Goal: Task Accomplishment & Management: Complete application form

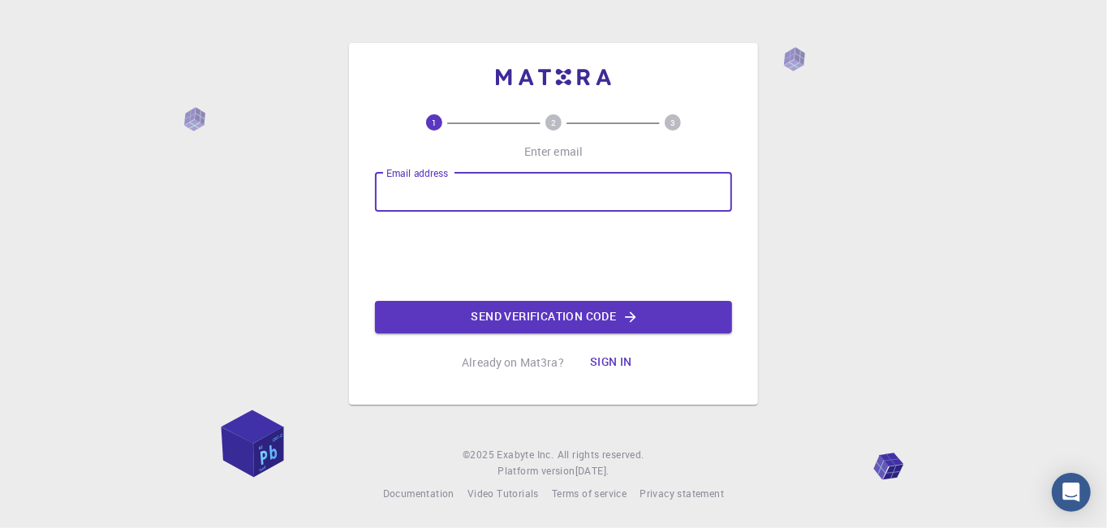
type input "fkinman111@gmail.com"
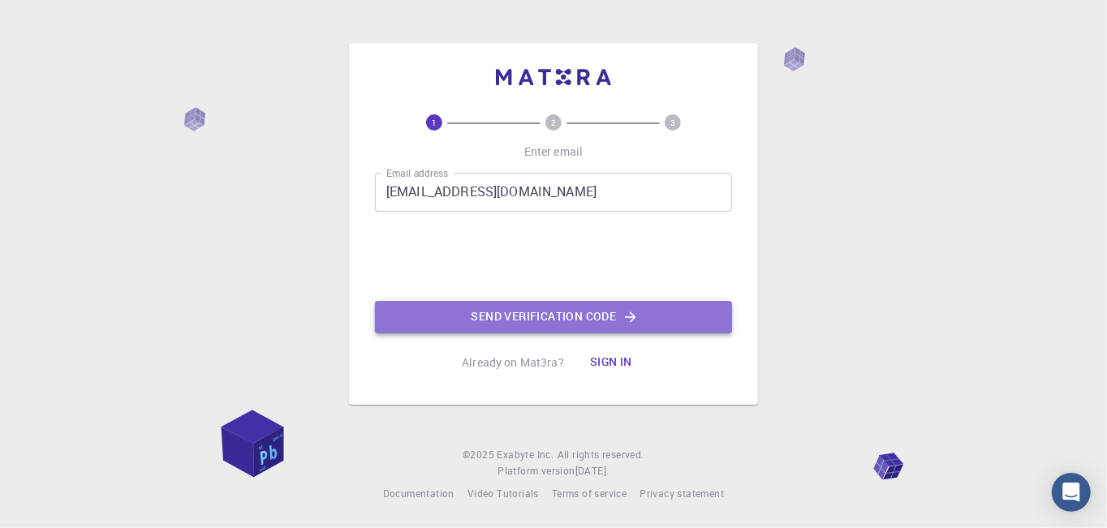
click at [488, 308] on button "Send verification code" at bounding box center [553, 317] width 357 height 32
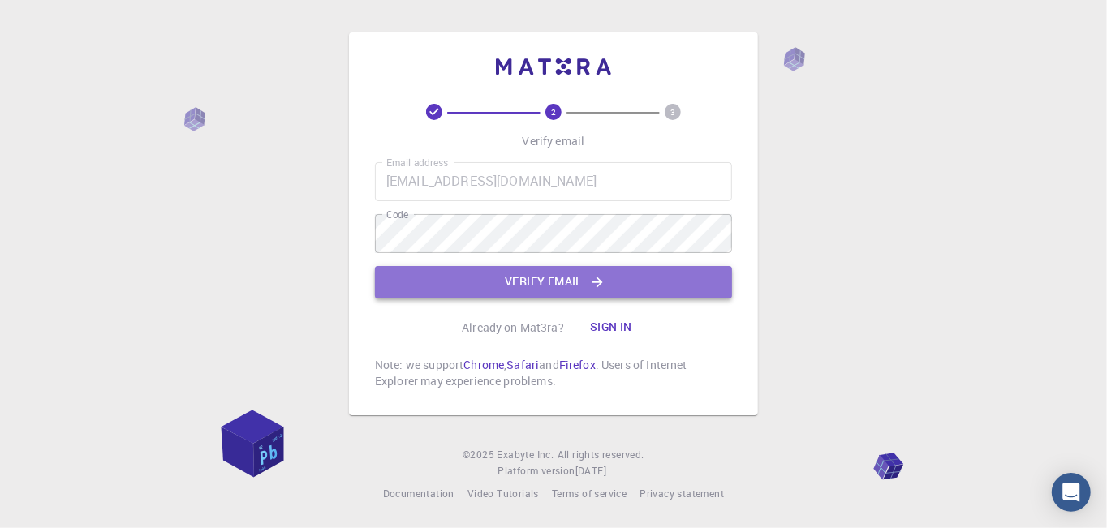
click at [633, 291] on button "Verify email" at bounding box center [553, 282] width 357 height 32
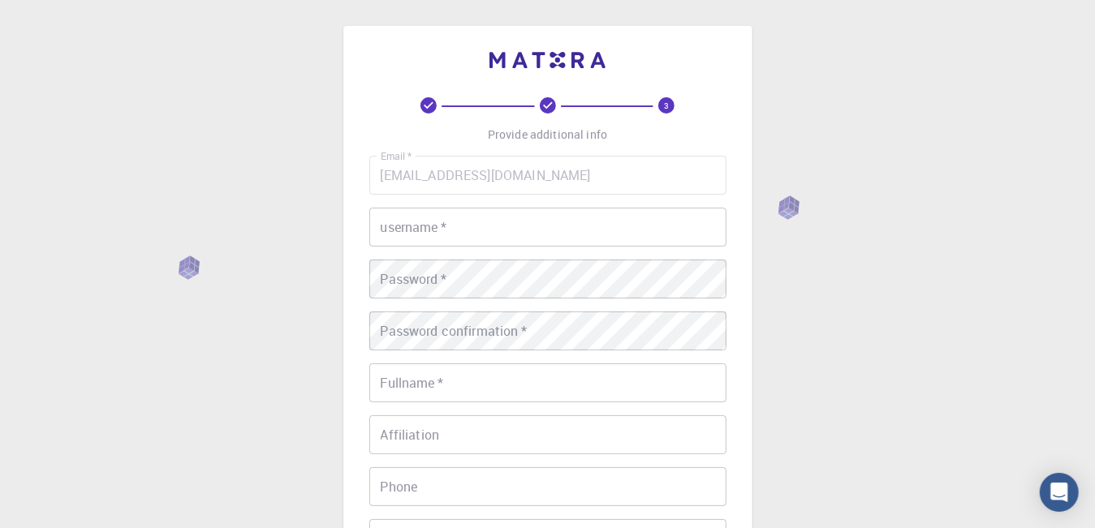
click at [528, 67] on img at bounding box center [546, 60] width 115 height 16
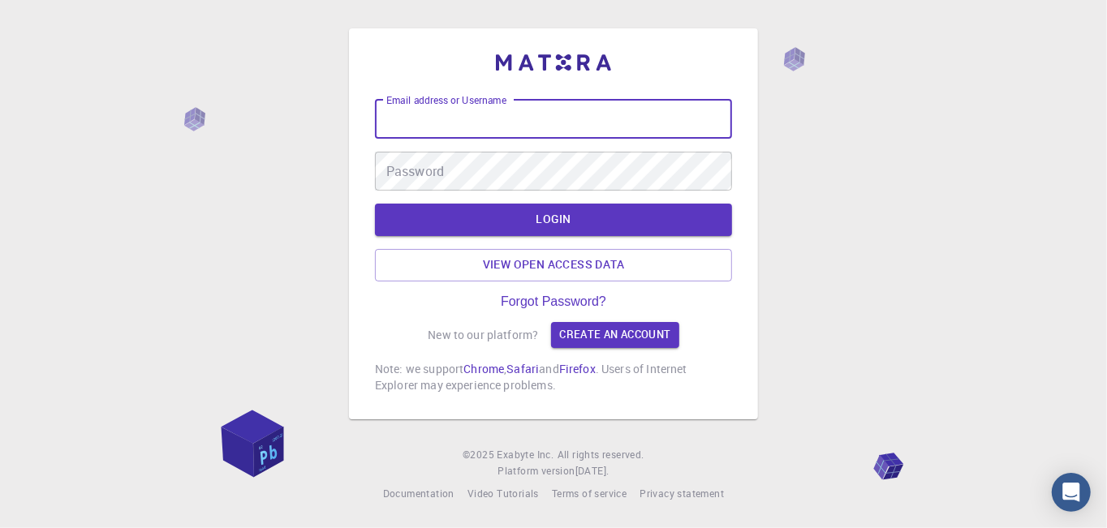
click at [545, 120] on input "Email address or Username" at bounding box center [553, 119] width 357 height 39
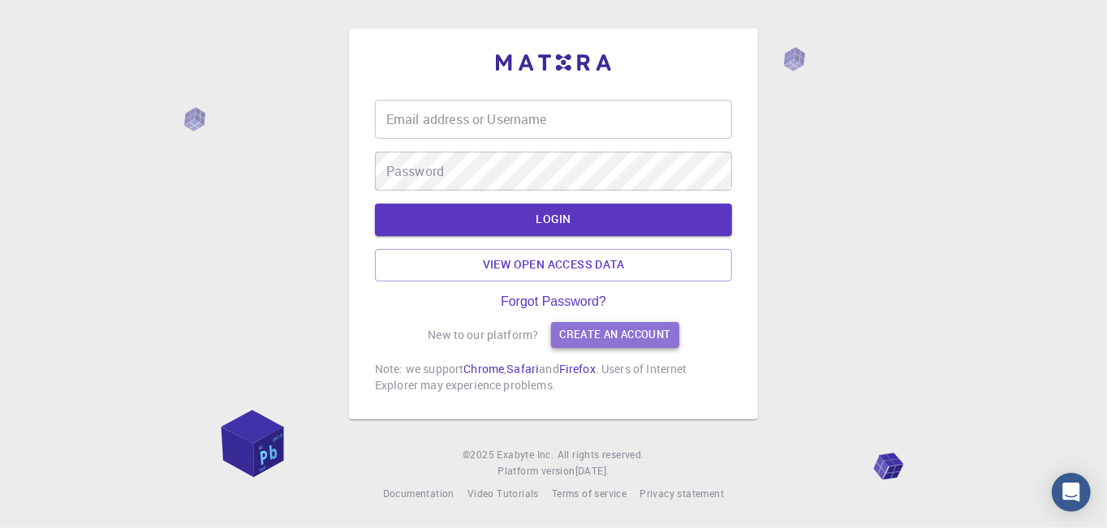
click at [656, 325] on link "Create an account" at bounding box center [614, 335] width 127 height 26
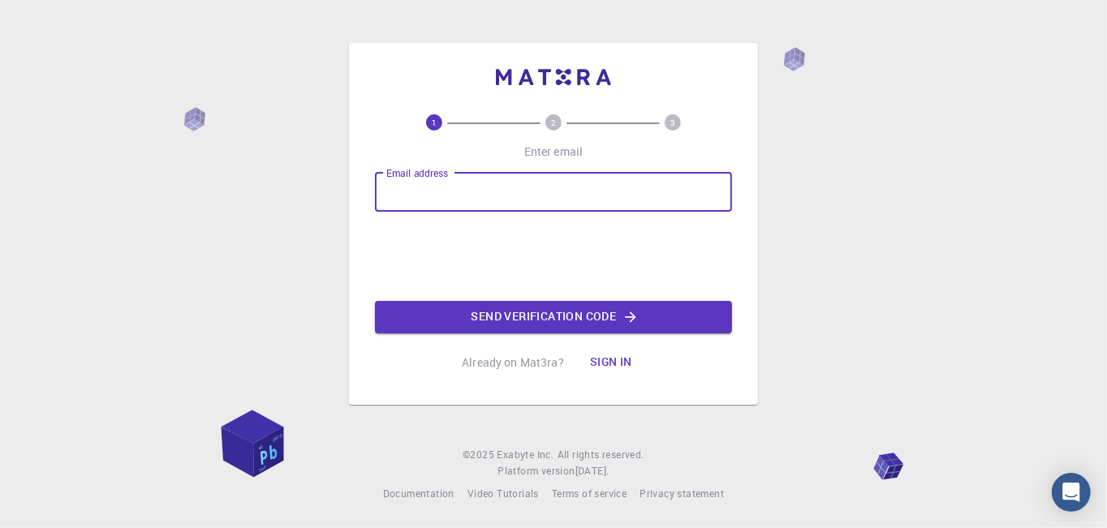
click at [589, 196] on input "Email address" at bounding box center [553, 192] width 357 height 39
type input "subukormo88@gmail.com"
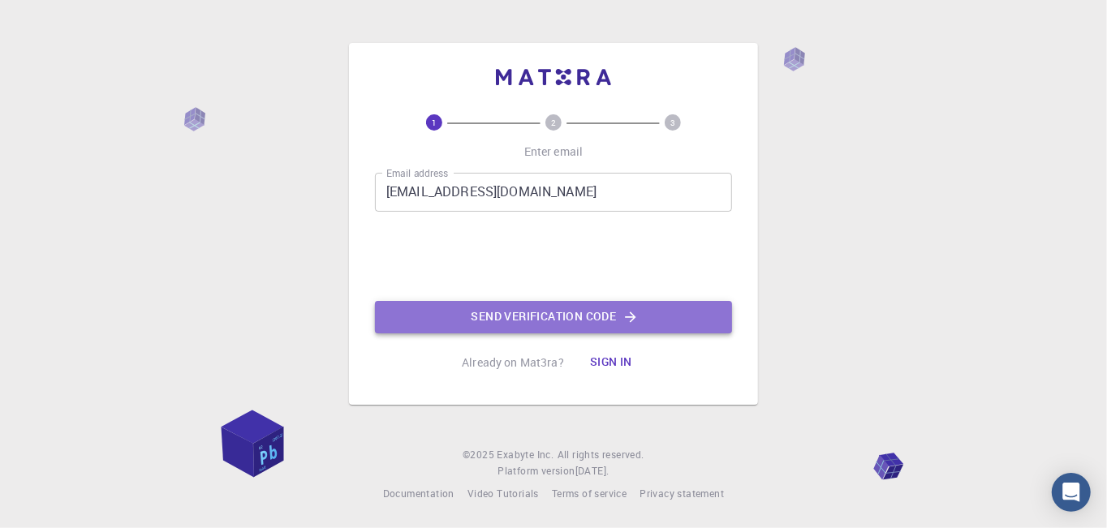
click at [480, 312] on button "Send verification code" at bounding box center [553, 317] width 357 height 32
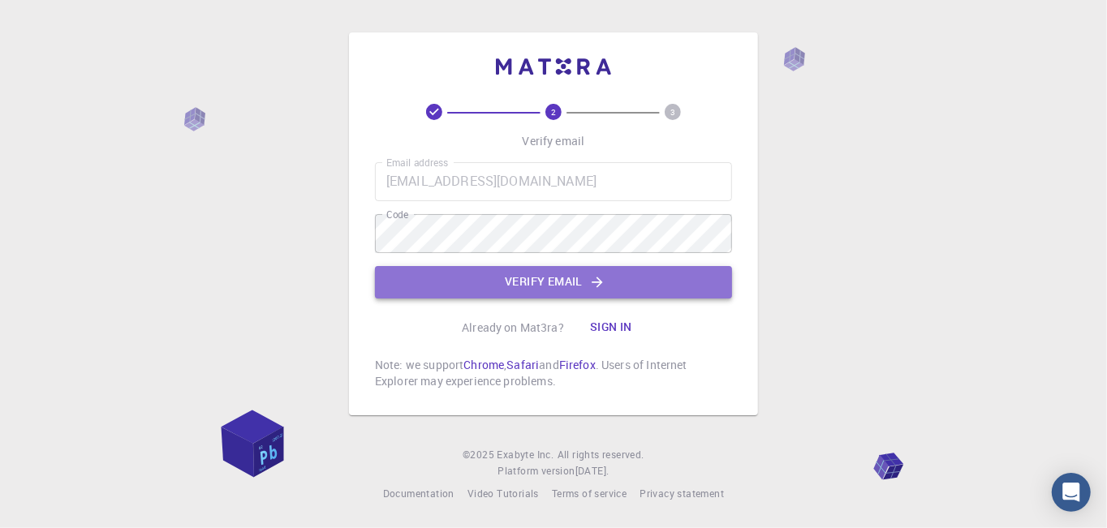
click at [585, 282] on button "Verify email" at bounding box center [553, 282] width 357 height 32
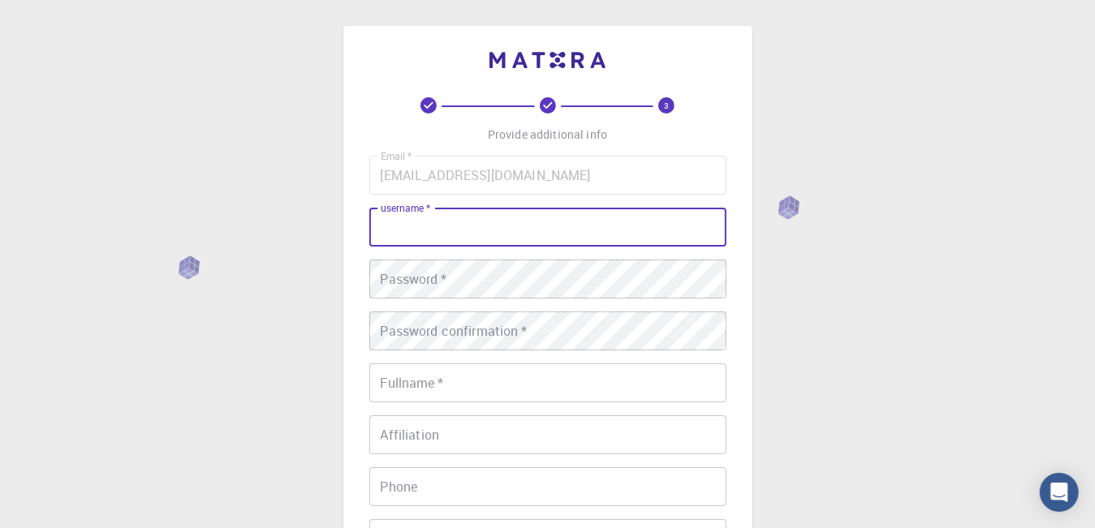
click at [556, 226] on input "username   *" at bounding box center [547, 227] width 357 height 39
type input "kormo"
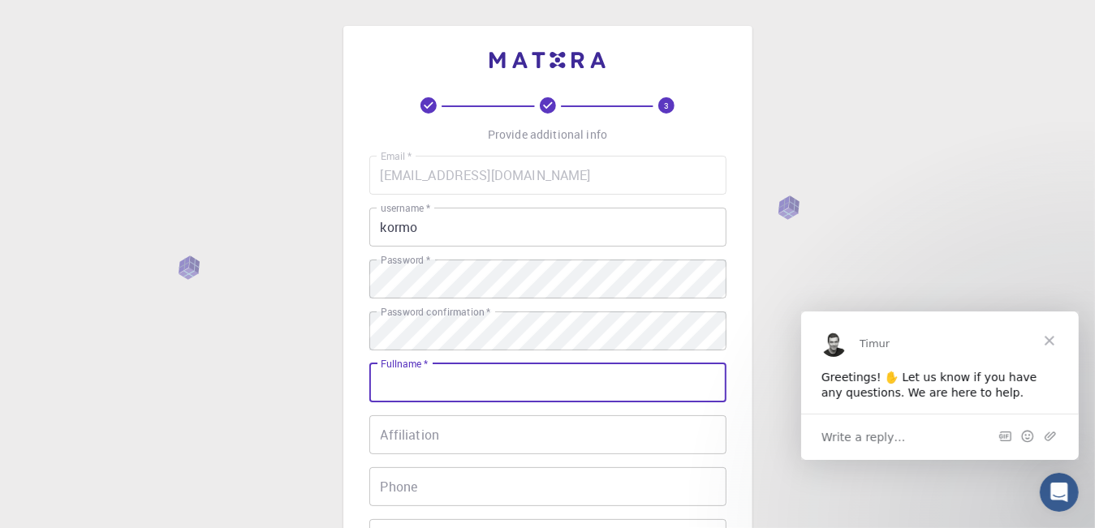
click at [508, 374] on input "Fullname   *" at bounding box center [547, 383] width 357 height 39
type input "SUBU KORMO"
type input "+918118908513"
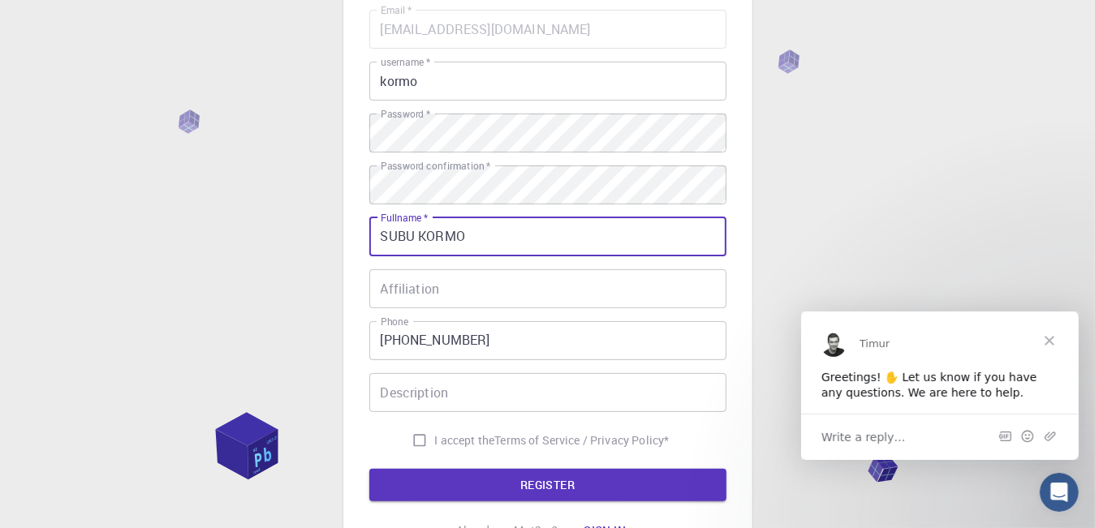
scroll to position [148, 0]
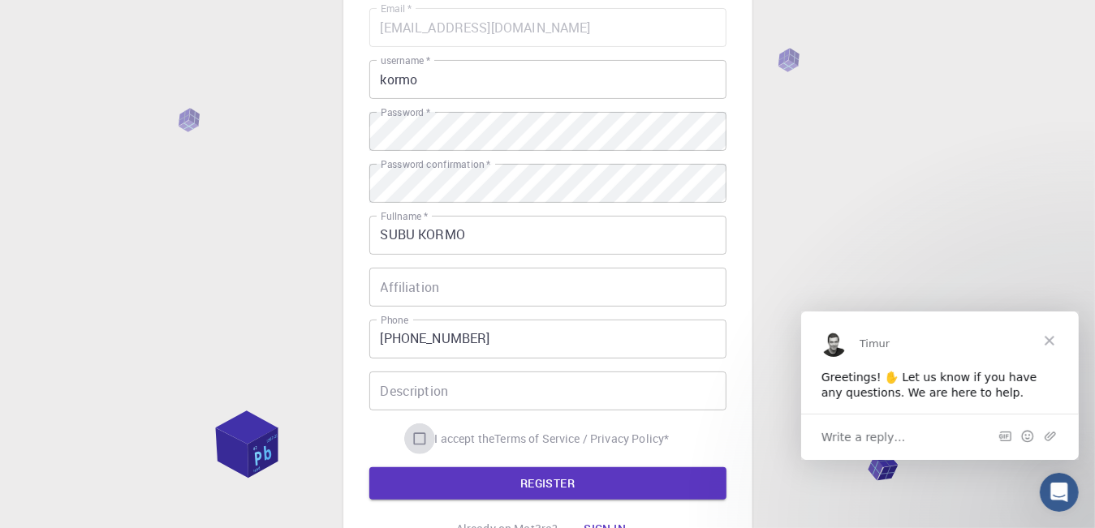
click at [419, 441] on input "I accept the Terms of Service / Privacy Policy *" at bounding box center [419, 439] width 31 height 31
checkbox input "true"
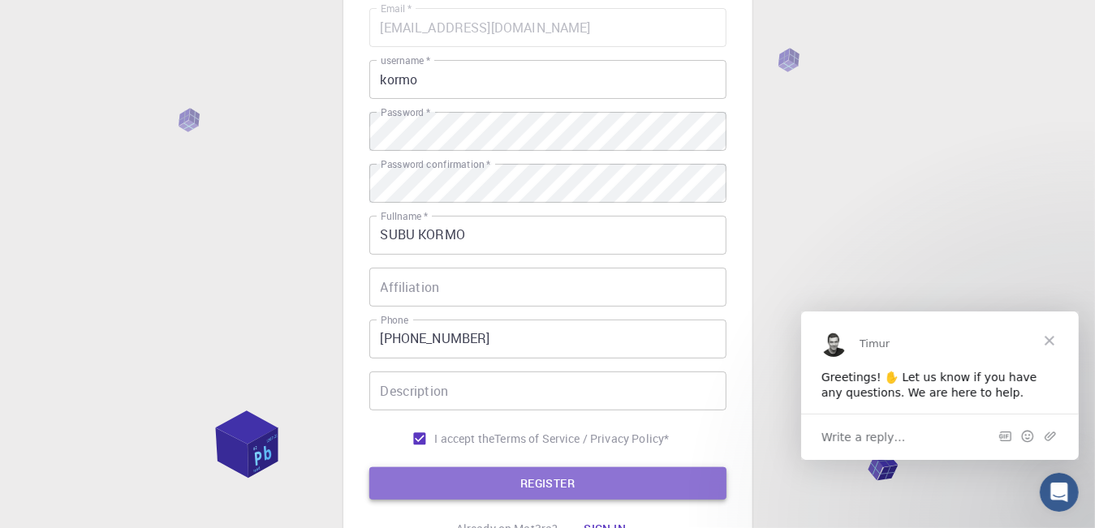
click at [438, 477] on button "REGISTER" at bounding box center [547, 483] width 357 height 32
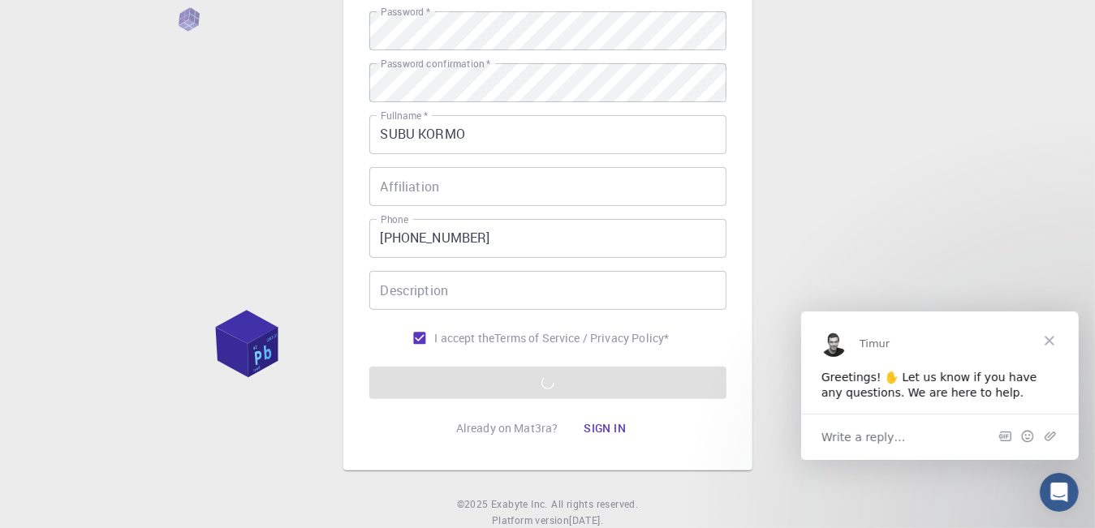
scroll to position [245, 0]
click at [581, 192] on input "Affiliation" at bounding box center [547, 189] width 357 height 39
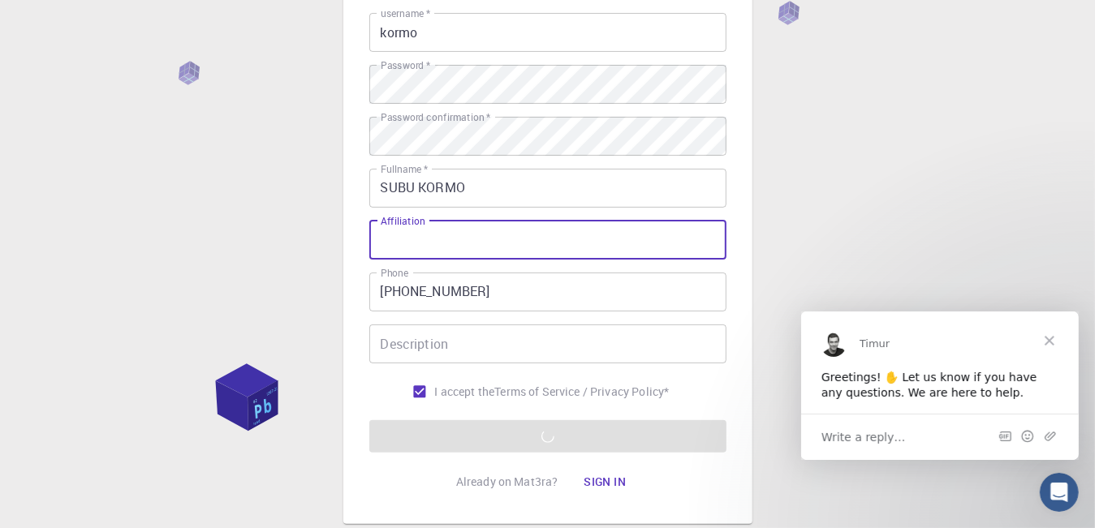
scroll to position [200, 0]
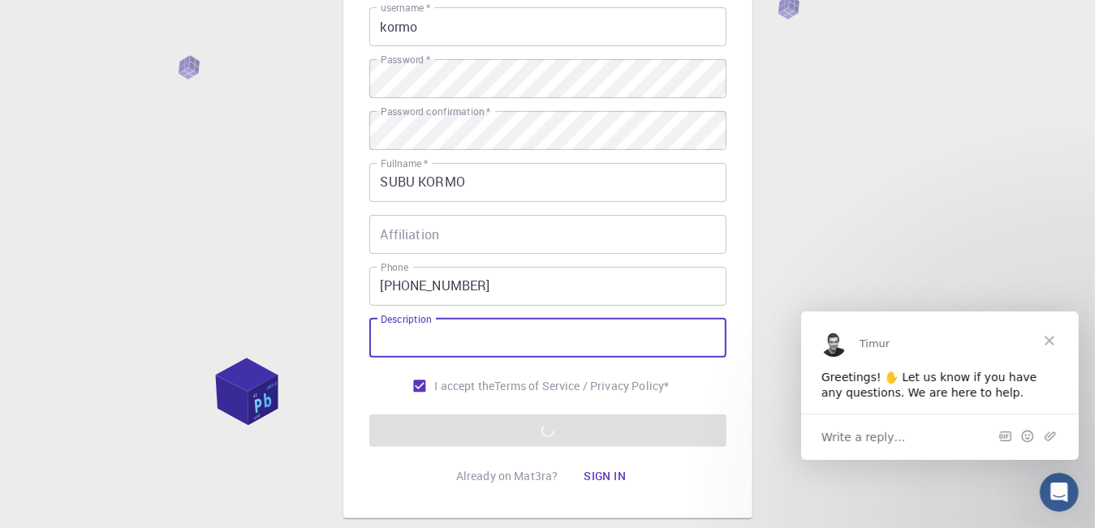
click at [584, 353] on input "Description" at bounding box center [547, 338] width 357 height 39
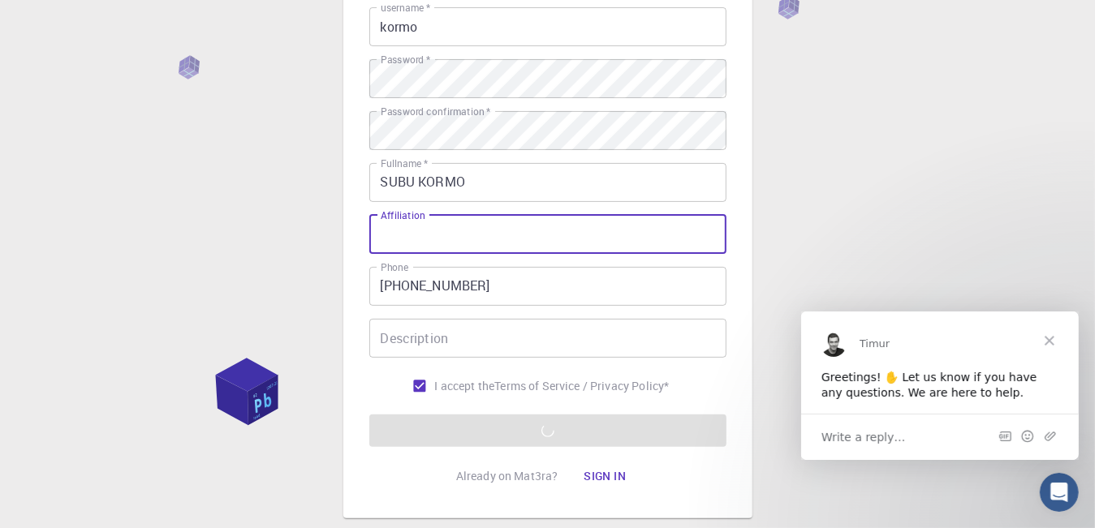
click at [592, 241] on input "Affiliation" at bounding box center [547, 234] width 357 height 39
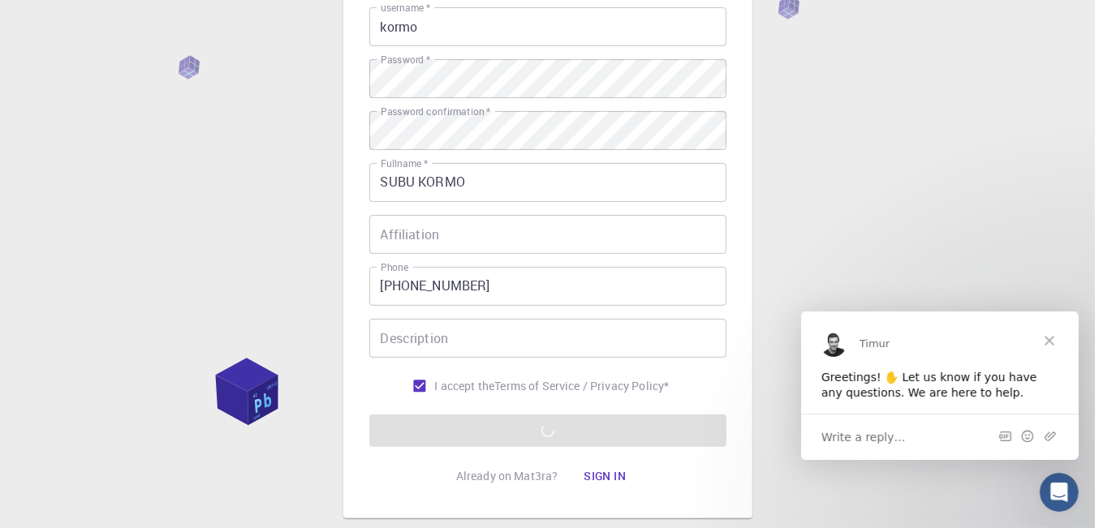
click at [561, 420] on form "Email   * subukormo88@gmail.com Email   * username   * kormo username   * Passw…" at bounding box center [547, 201] width 357 height 492
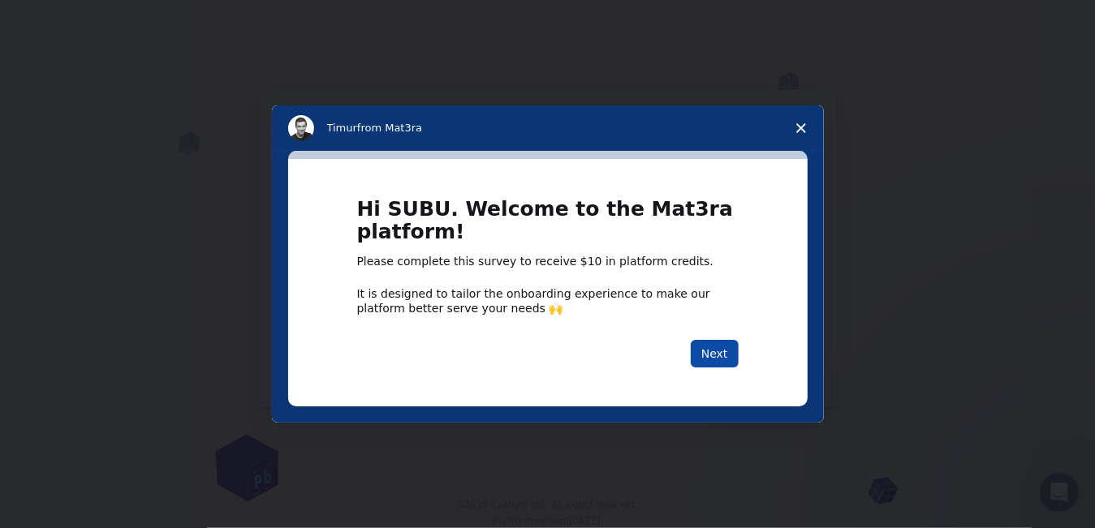
click at [715, 347] on button "Next" at bounding box center [715, 354] width 48 height 28
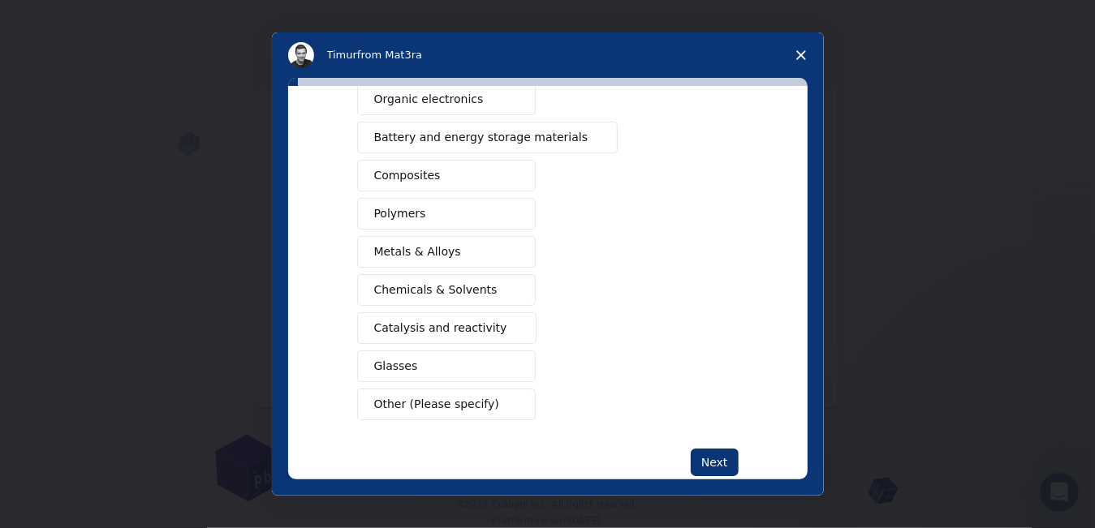
scroll to position [218, 0]
click at [437, 244] on span "Metals & Alloys" at bounding box center [417, 252] width 87 height 17
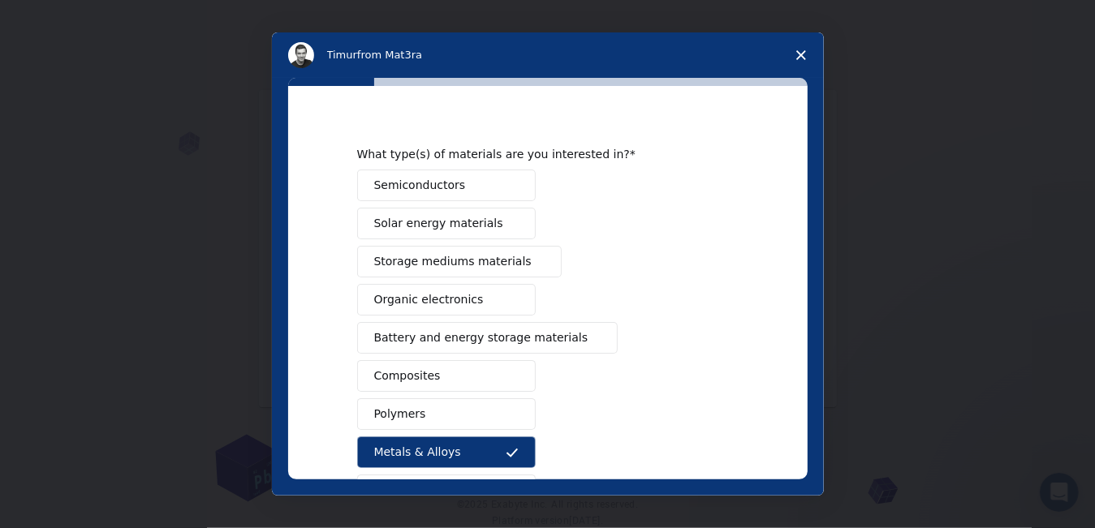
scroll to position [6, 0]
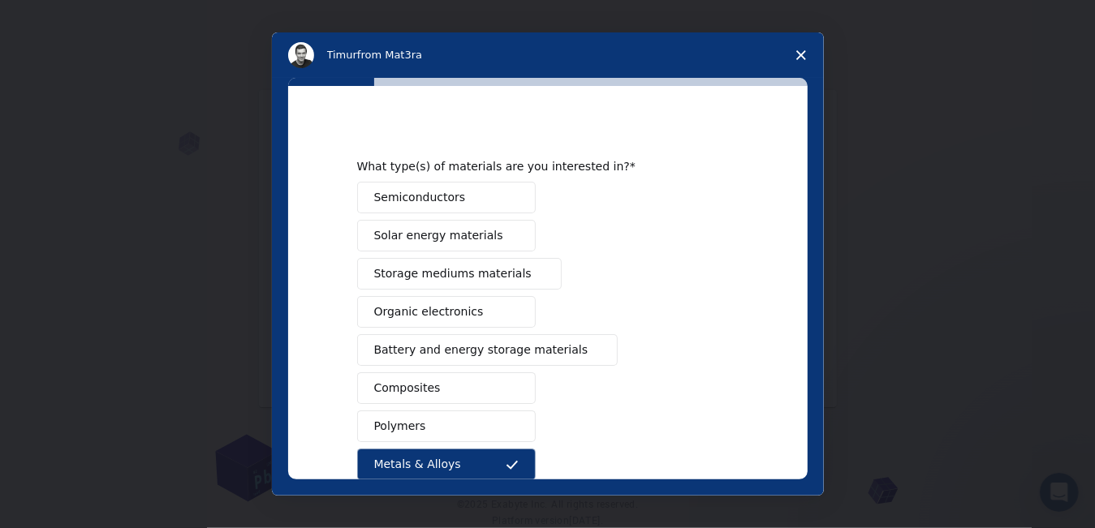
click at [431, 196] on span "Semiconductors" at bounding box center [420, 197] width 92 height 17
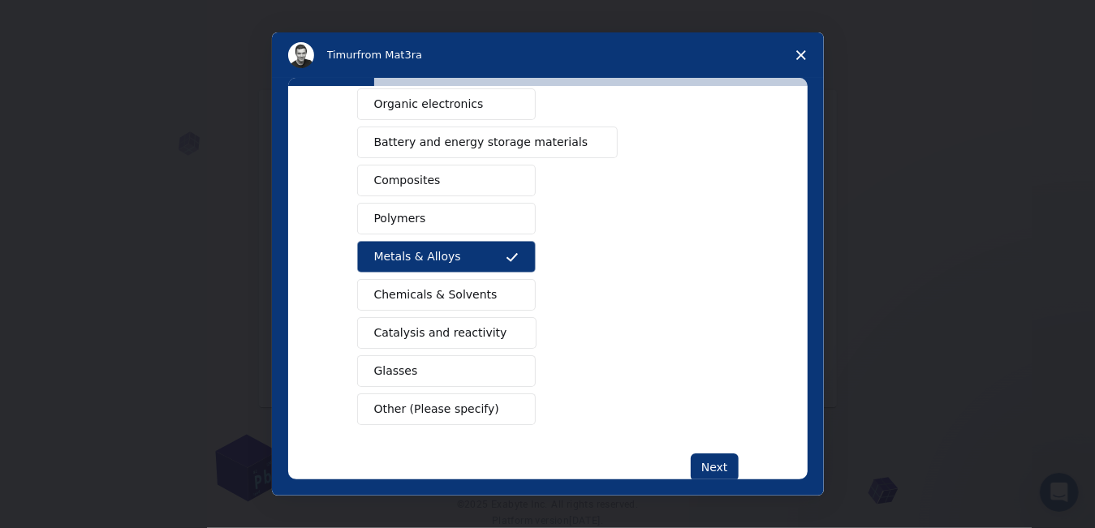
scroll to position [216, 0]
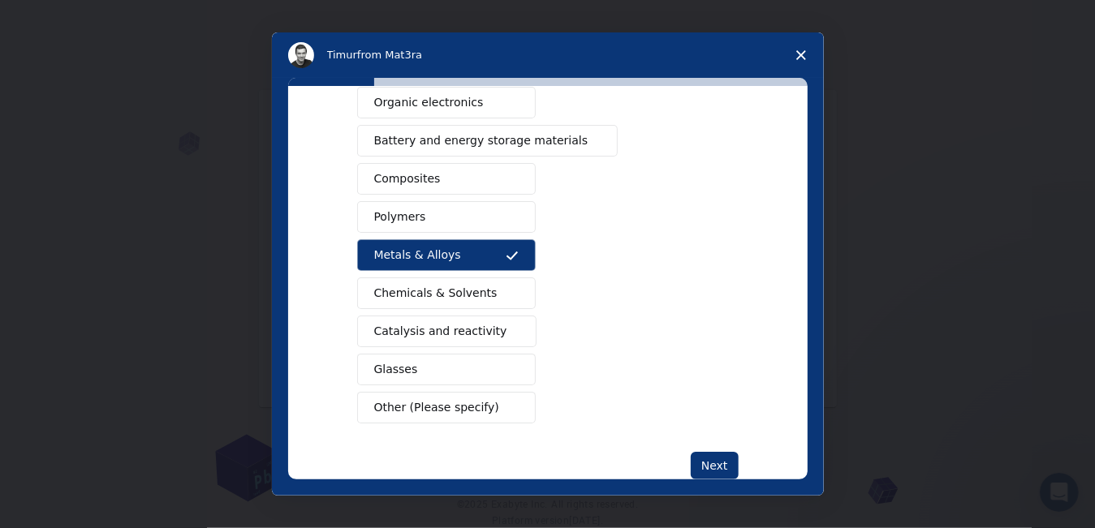
click at [445, 329] on span "Catalysis and reactivity" at bounding box center [440, 331] width 133 height 17
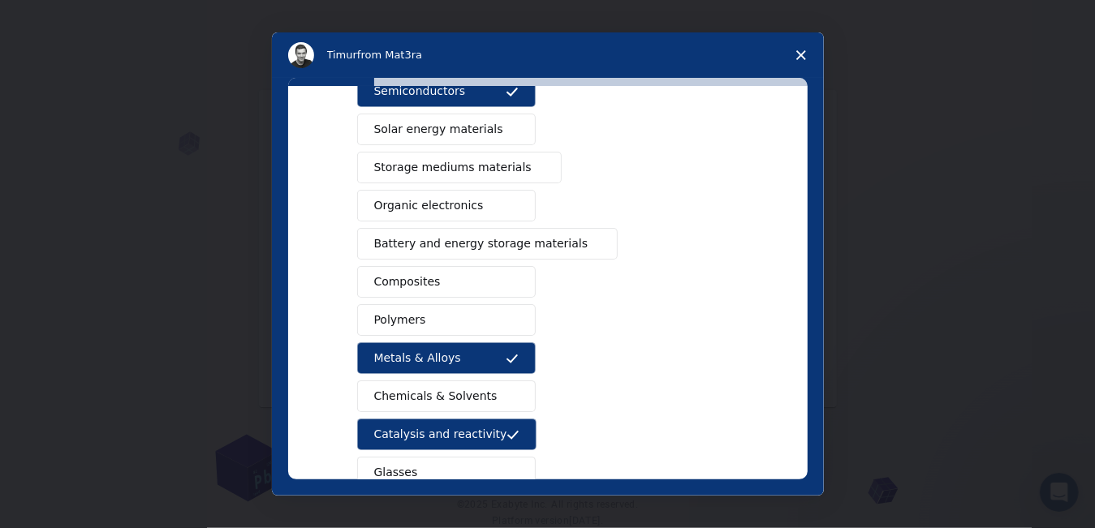
scroll to position [130, 0]
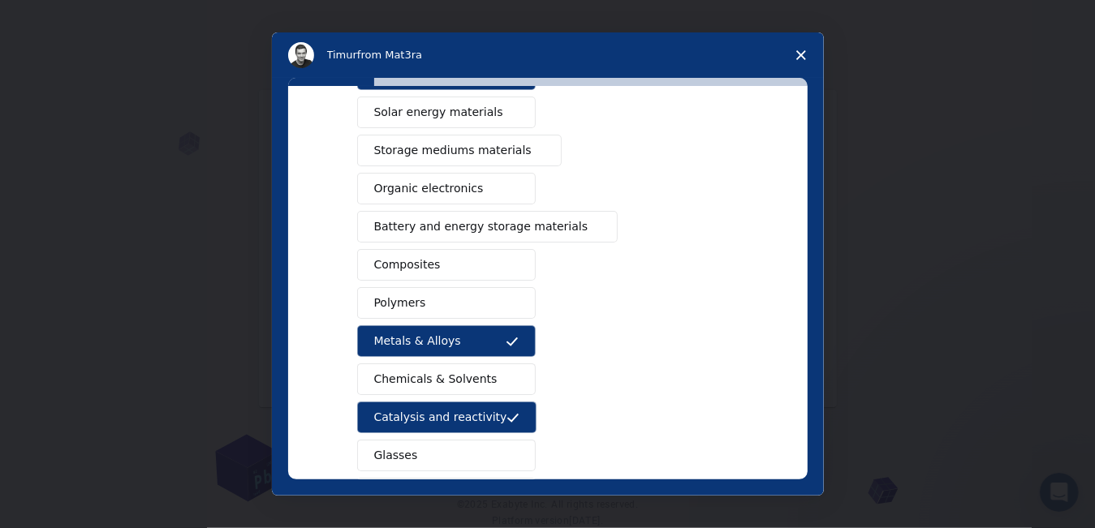
click at [489, 368] on button "Chemicals & Solvents" at bounding box center [446, 380] width 179 height 32
click at [482, 302] on button "Polymers" at bounding box center [446, 303] width 179 height 32
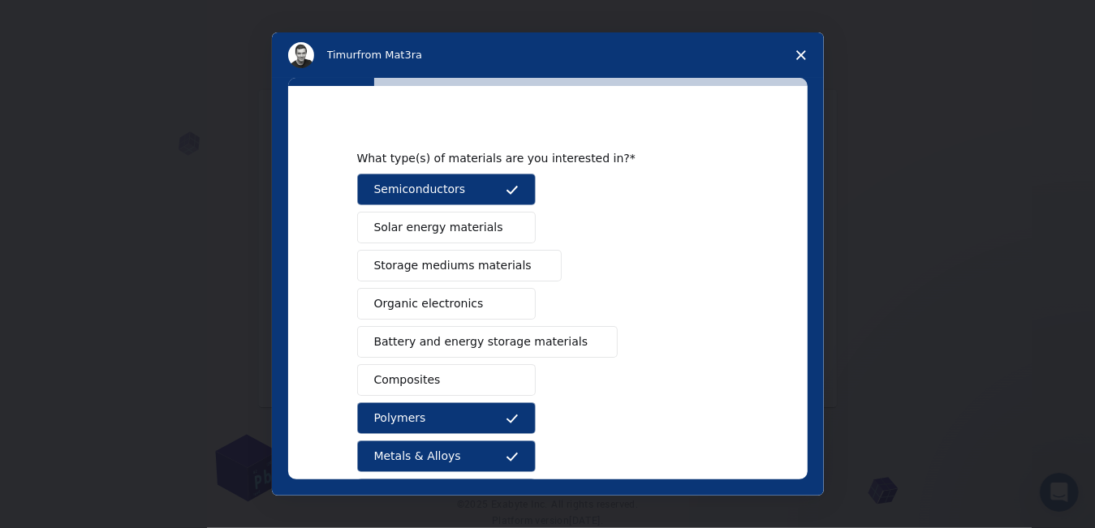
scroll to position [0, 0]
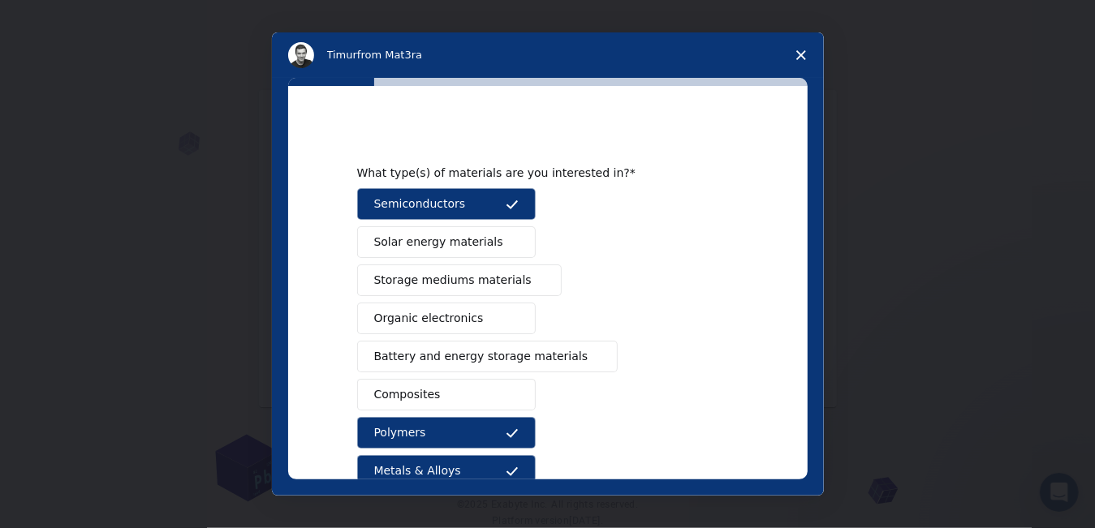
click at [422, 303] on button "Organic electronics" at bounding box center [446, 319] width 179 height 32
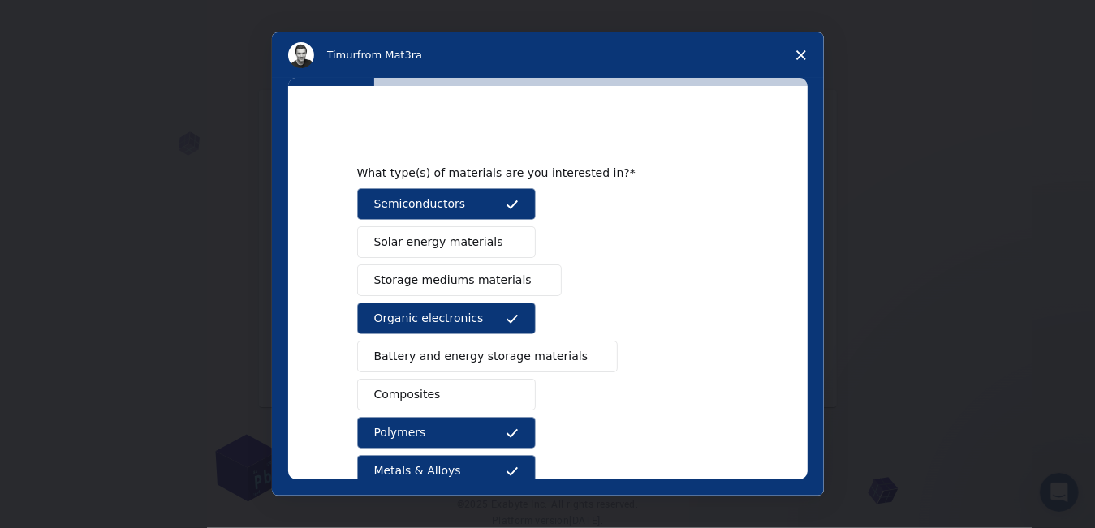
click at [443, 282] on span "Storage mediums materials" at bounding box center [452, 280] width 157 height 17
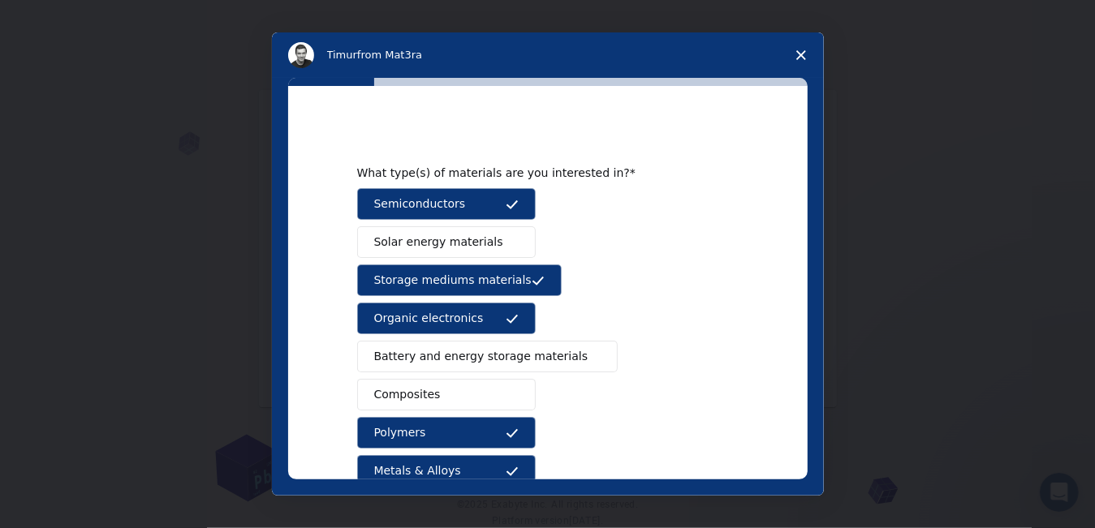
click at [424, 353] on span "Battery and energy storage materials" at bounding box center [481, 356] width 214 height 17
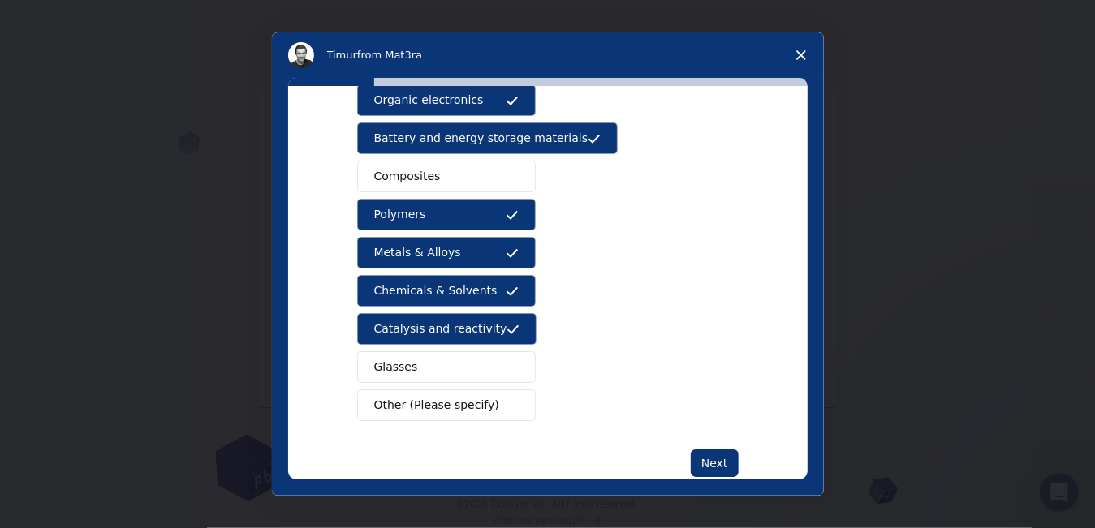
scroll to position [201, 0]
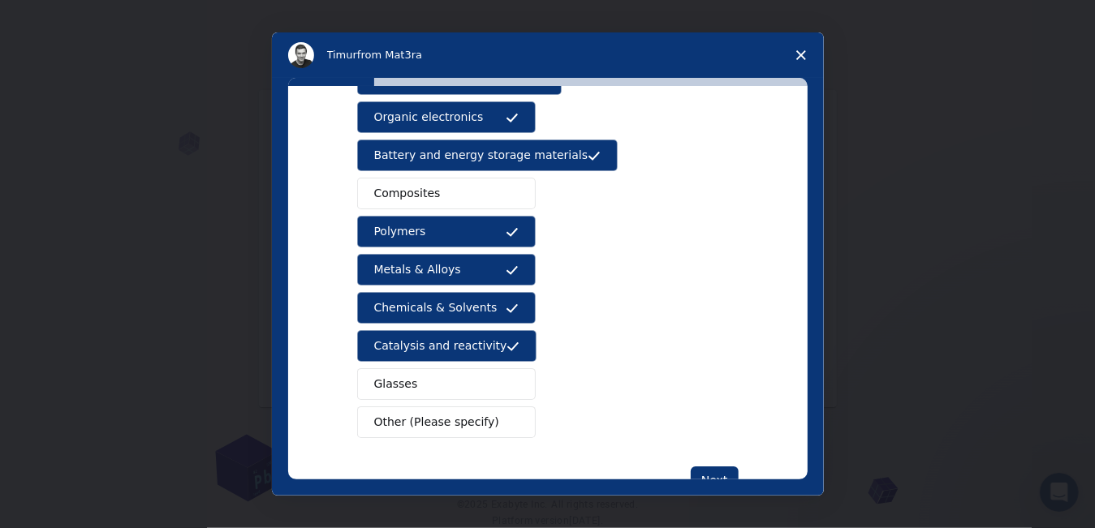
click at [438, 202] on button "Composites" at bounding box center [446, 194] width 179 height 32
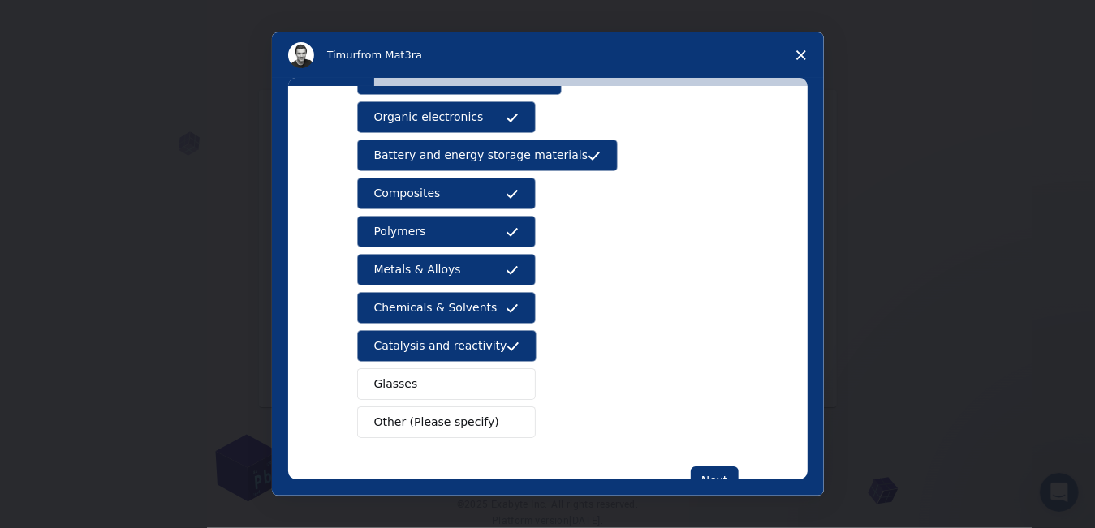
click at [438, 202] on button "Composites" at bounding box center [446, 194] width 179 height 32
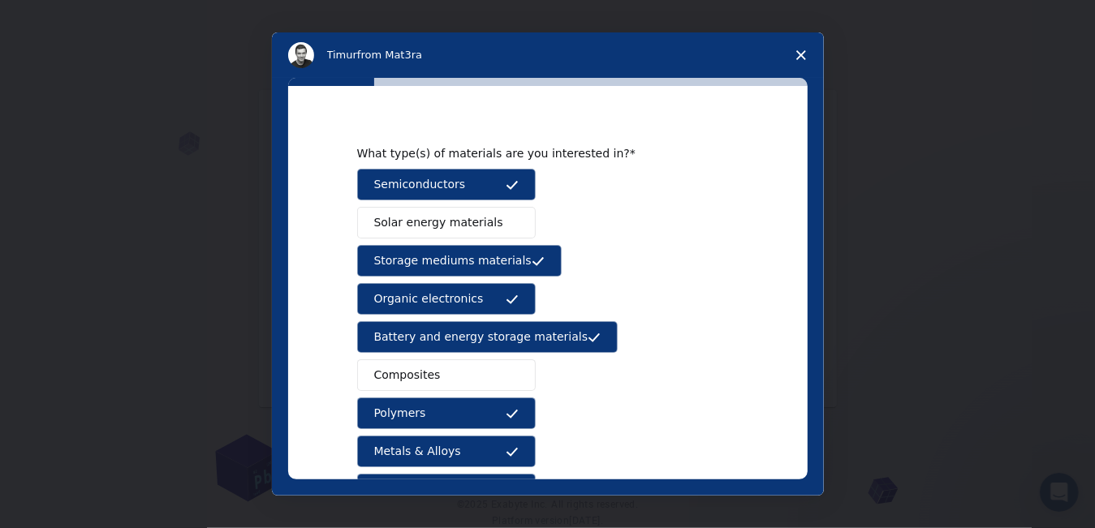
scroll to position [0, 0]
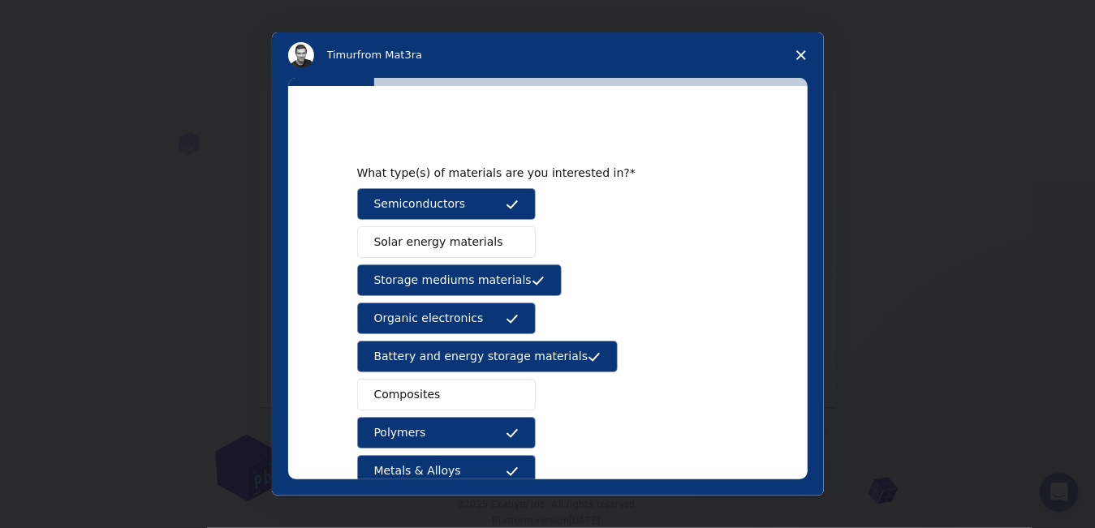
click at [433, 239] on span "Solar energy materials" at bounding box center [438, 242] width 129 height 17
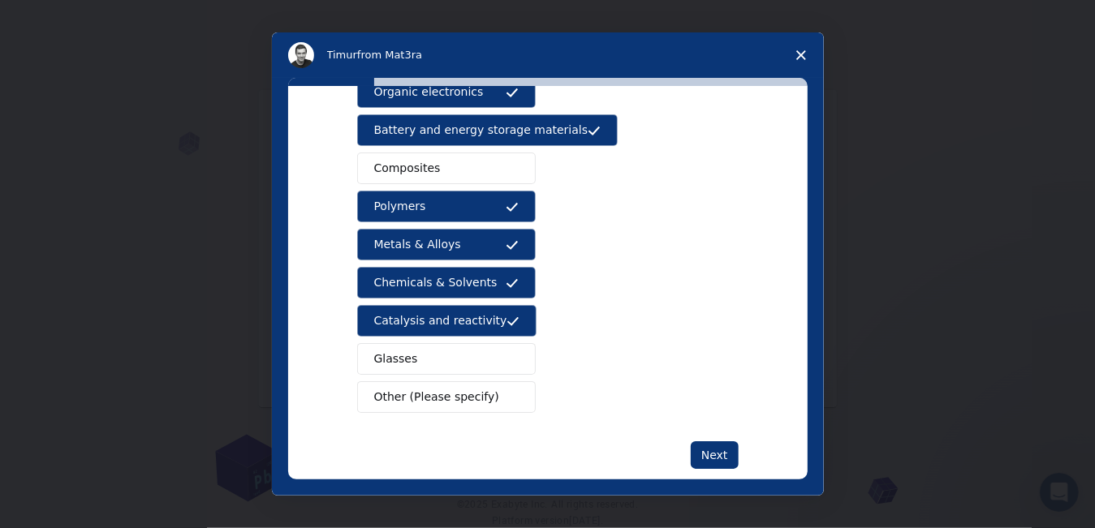
scroll to position [248, 0]
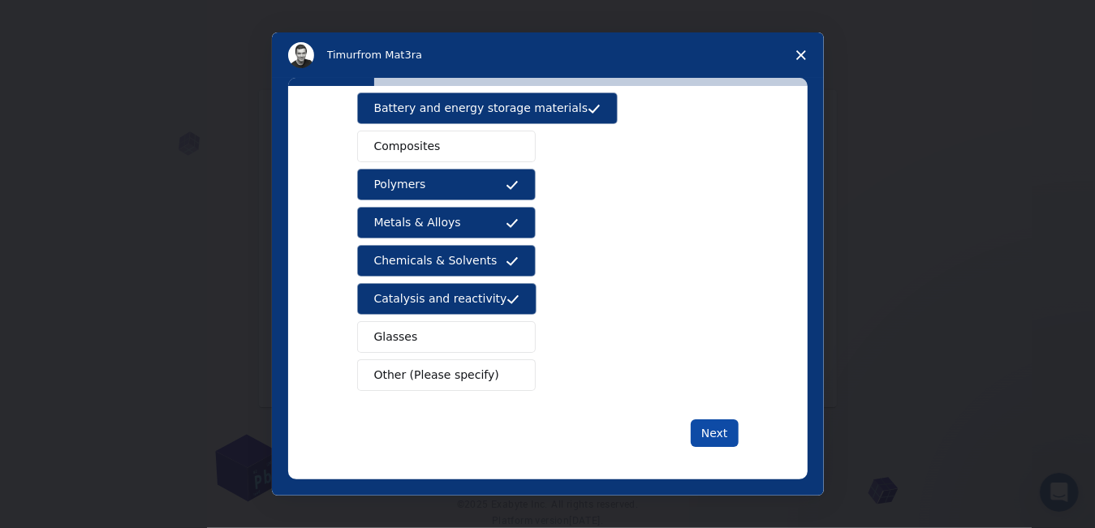
click at [712, 423] on button "Next" at bounding box center [715, 434] width 48 height 28
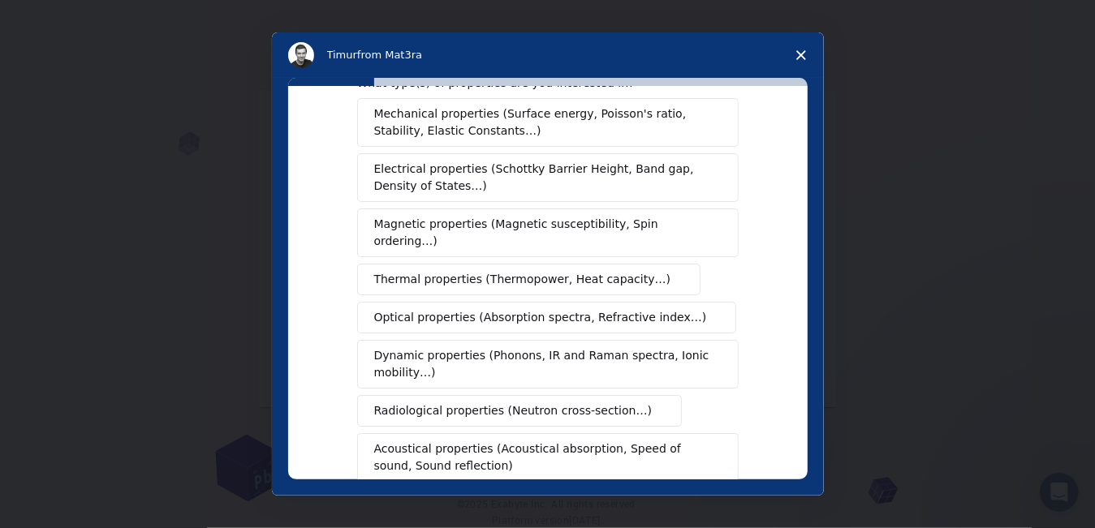
scroll to position [49, 0]
click at [450, 223] on span "Magnetic properties (Magnetic susceptibility, Spin ordering…)" at bounding box center [541, 234] width 335 height 34
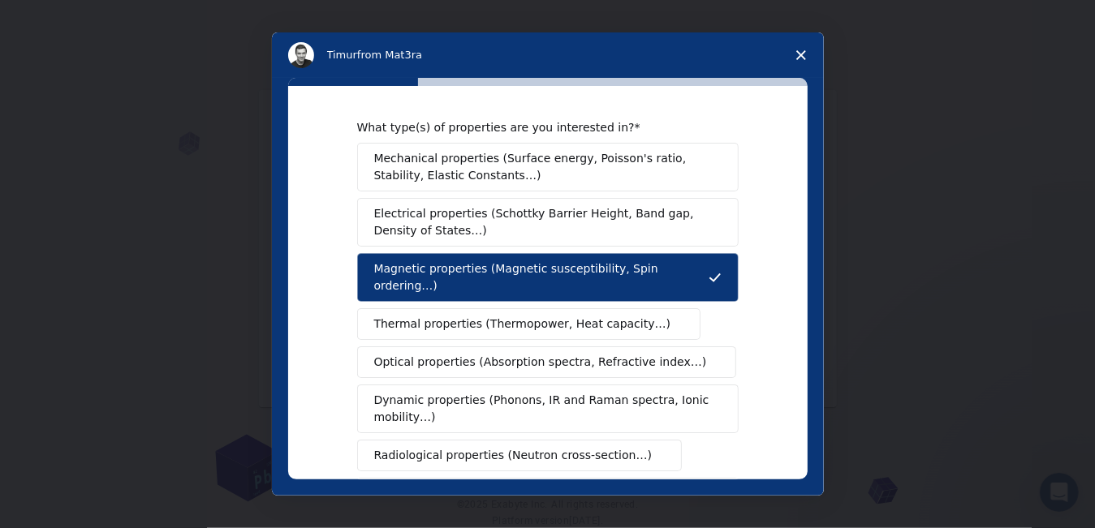
scroll to position [0, 0]
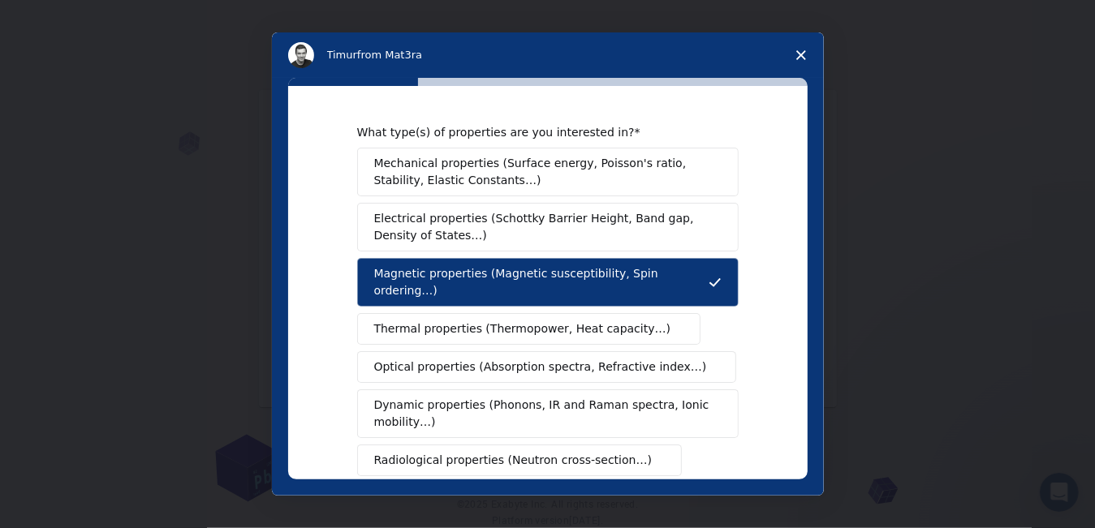
click at [461, 161] on span "Mechanical properties (Surface energy, Poisson's ratio, Stability, Elastic Cons…" at bounding box center [543, 172] width 338 height 34
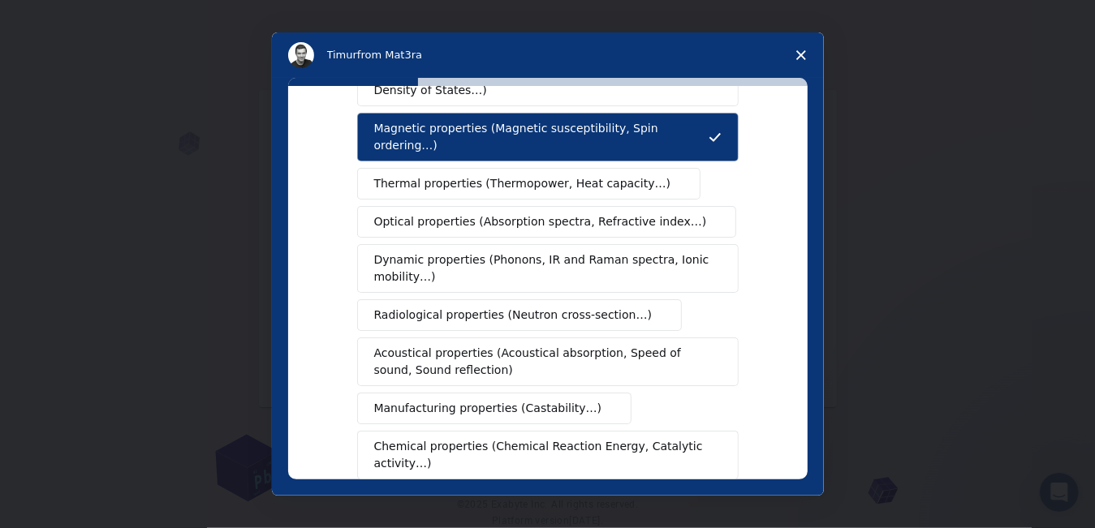
scroll to position [146, 0]
click at [462, 306] on span "Radiological properties (Neutron cross-section…)" at bounding box center [513, 314] width 278 height 17
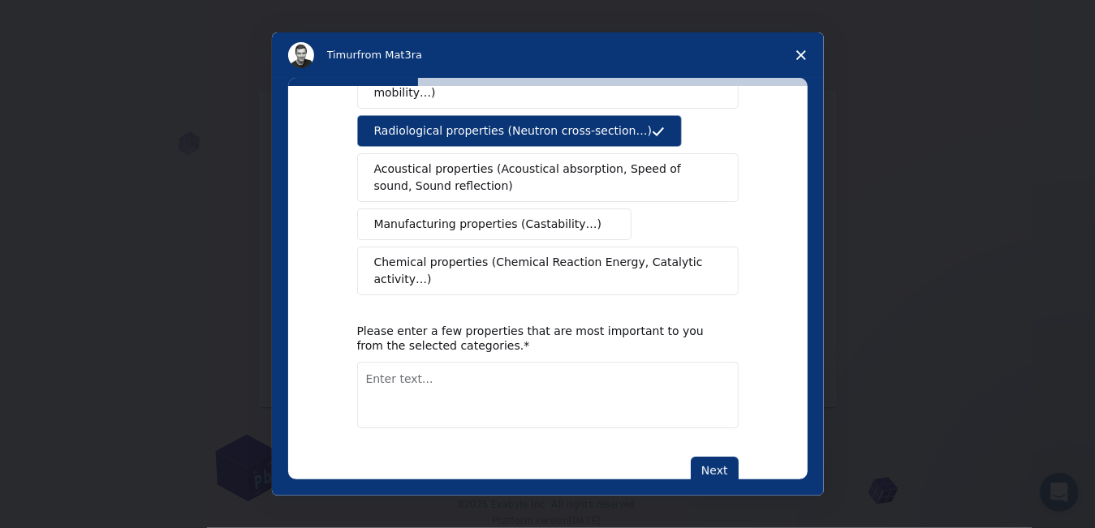
scroll to position [326, 0]
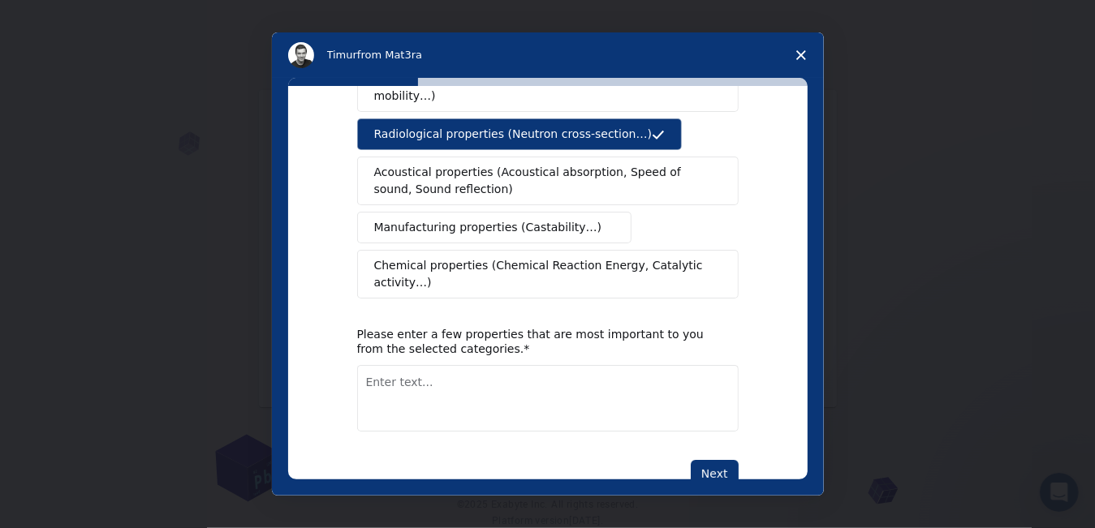
click at [476, 257] on span "Chemical properties (Chemical Reaction Energy, Catalytic activity…)" at bounding box center [542, 274] width 336 height 34
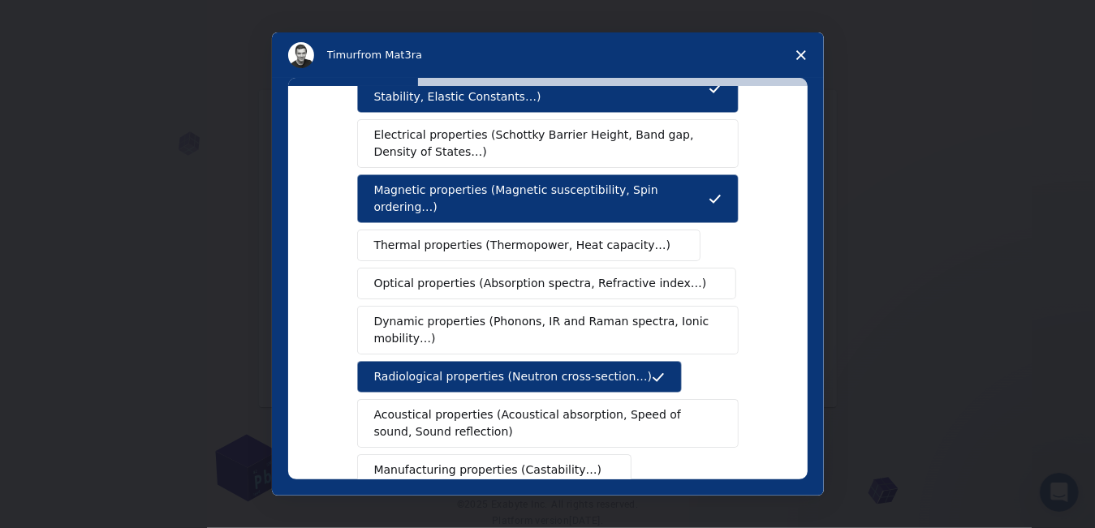
scroll to position [333, 0]
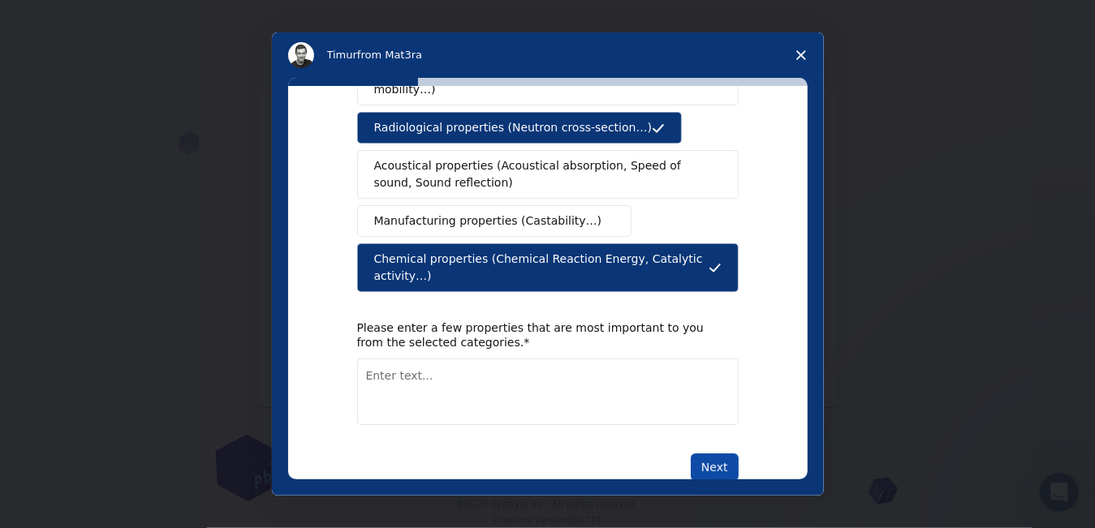
click at [708, 454] on button "Next" at bounding box center [715, 468] width 48 height 28
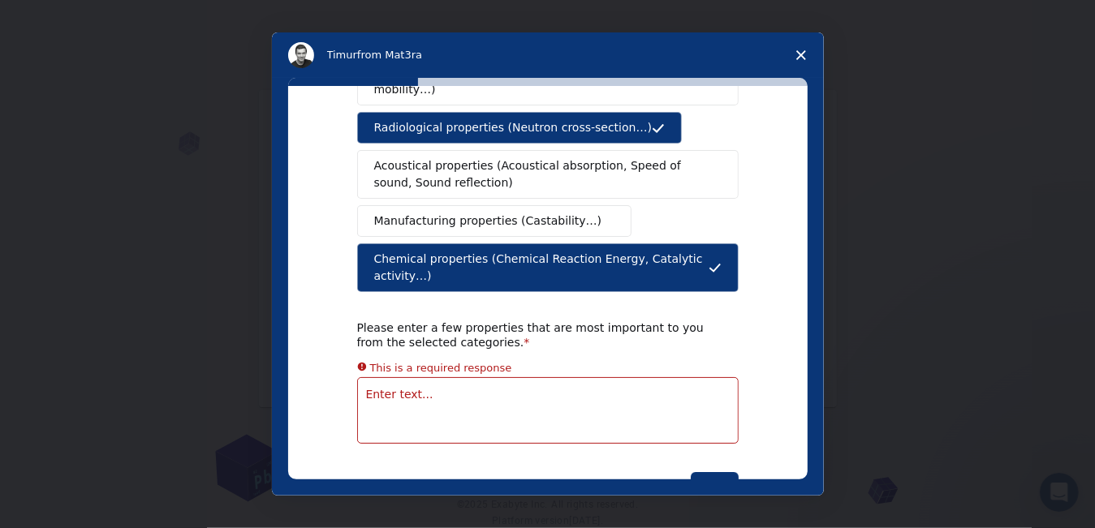
click at [296, 327] on div "What type(s) of properties are you interested in? Mechanical properties (Surfac…" at bounding box center [547, 283] width 519 height 394
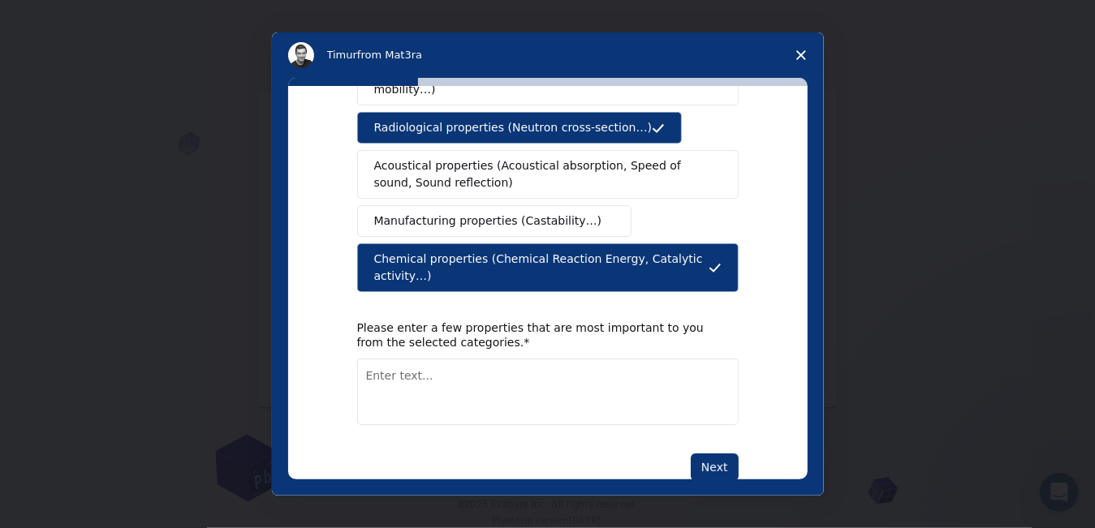
click at [437, 359] on textarea "Enter text..." at bounding box center [547, 392] width 381 height 67
type textarea "c"
type textarea "chemical properties"
click at [719, 454] on button "Next" at bounding box center [715, 468] width 48 height 28
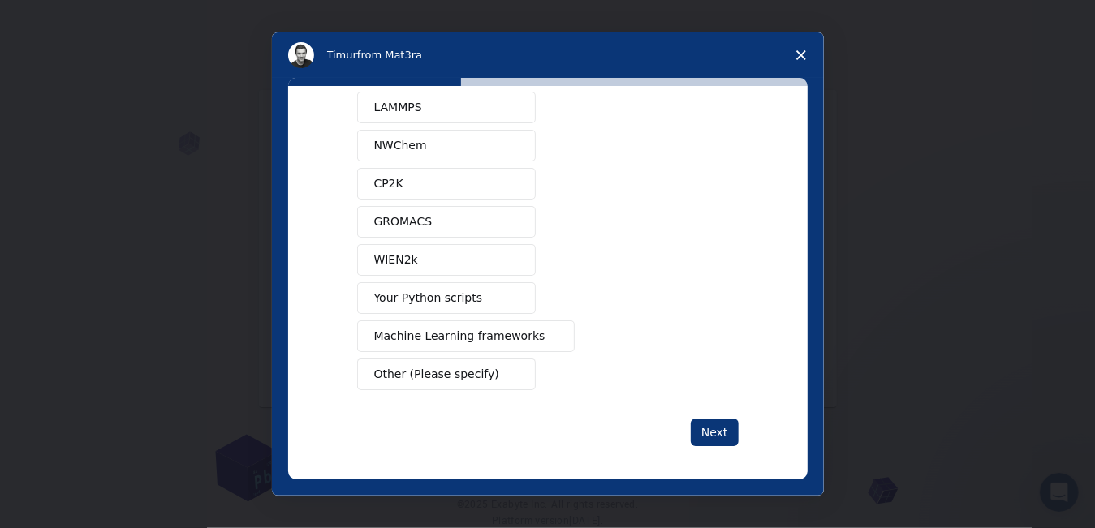
scroll to position [49, 0]
click at [493, 366] on button "Other (Please specify)" at bounding box center [446, 375] width 179 height 32
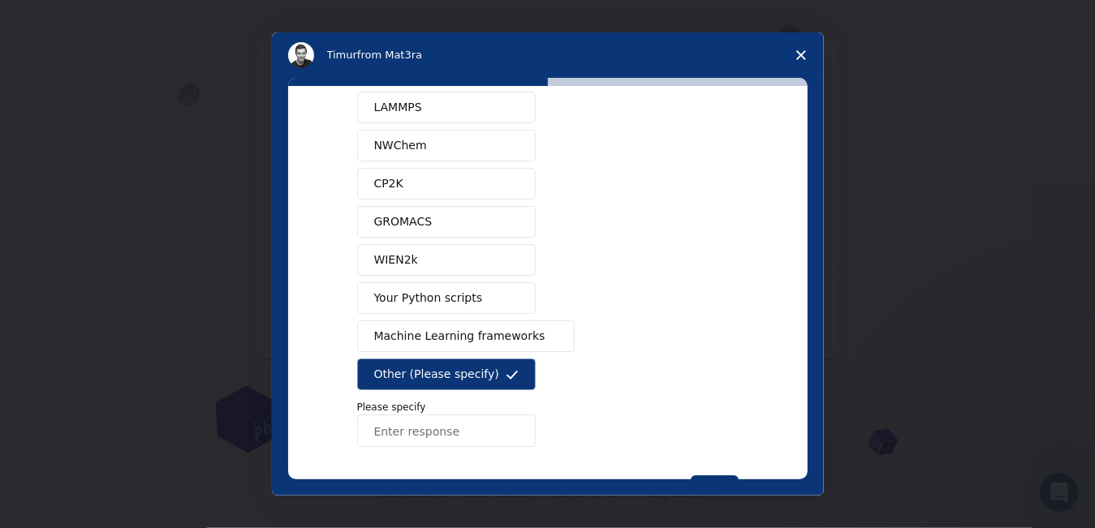
click at [506, 374] on icon "Intercom messenger" at bounding box center [512, 374] width 13 height 13
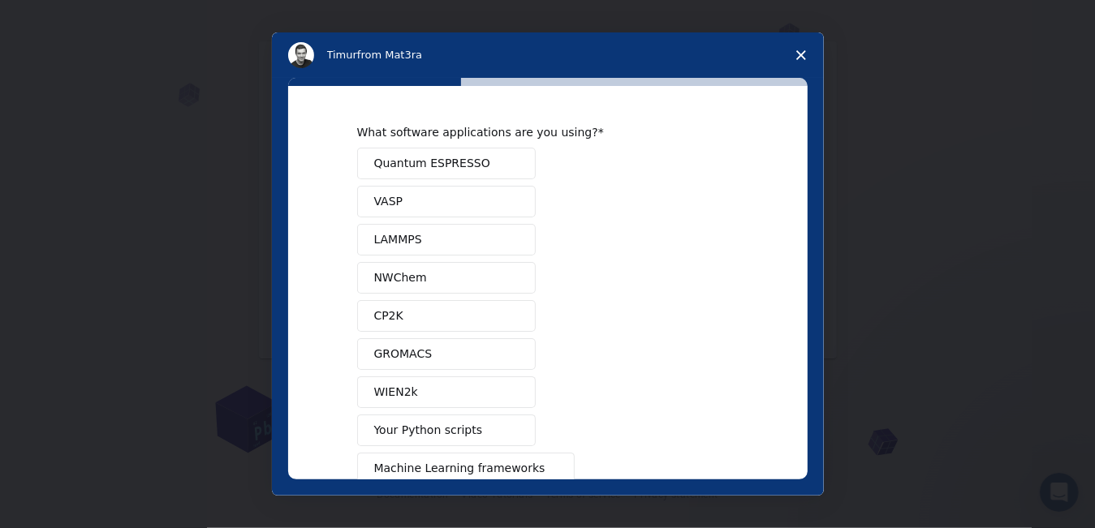
scroll to position [132, 0]
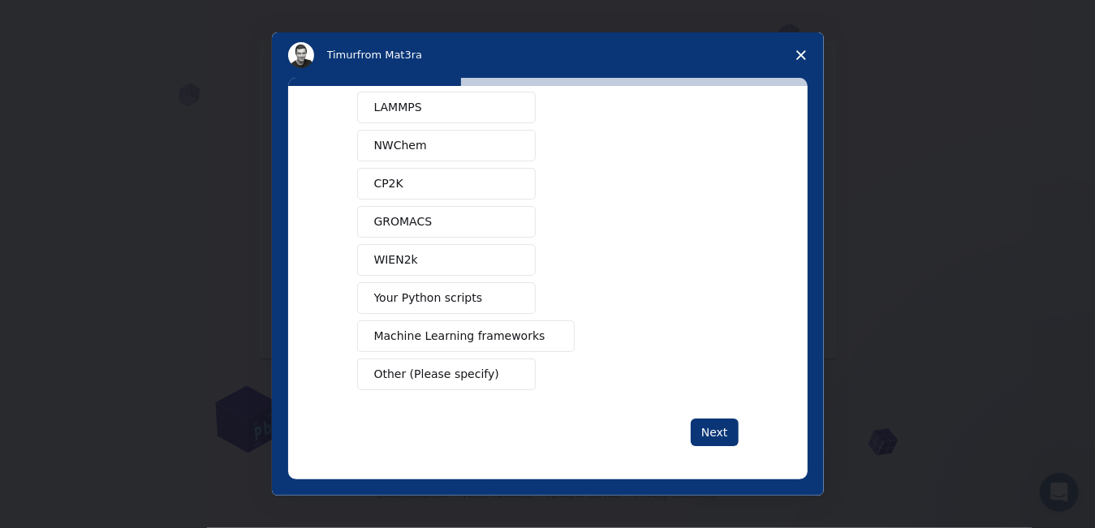
click at [494, 376] on button "Other (Please specify)" at bounding box center [446, 375] width 179 height 32
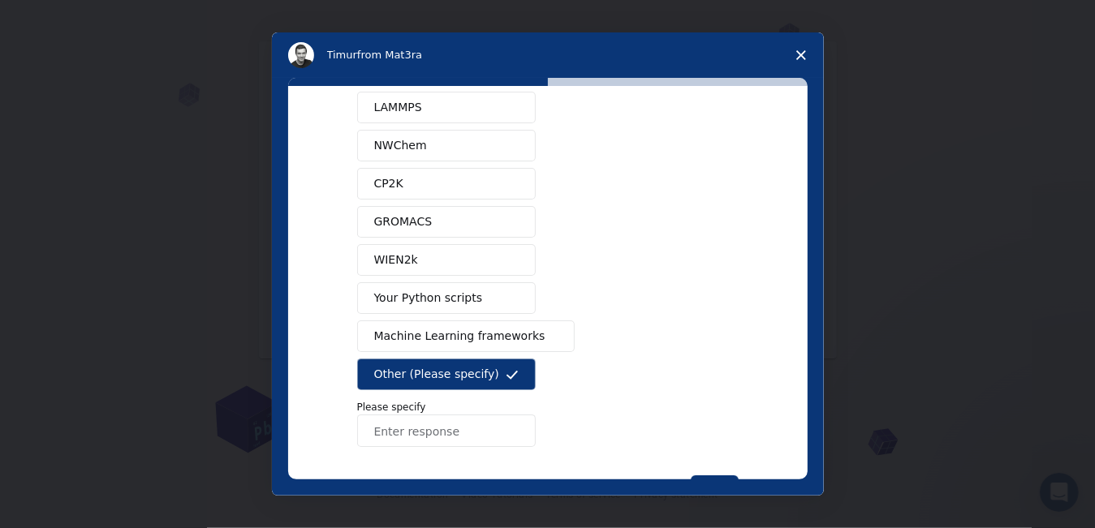
click at [449, 437] on input "Enter response" at bounding box center [446, 431] width 179 height 32
type input "b"
type input "none"
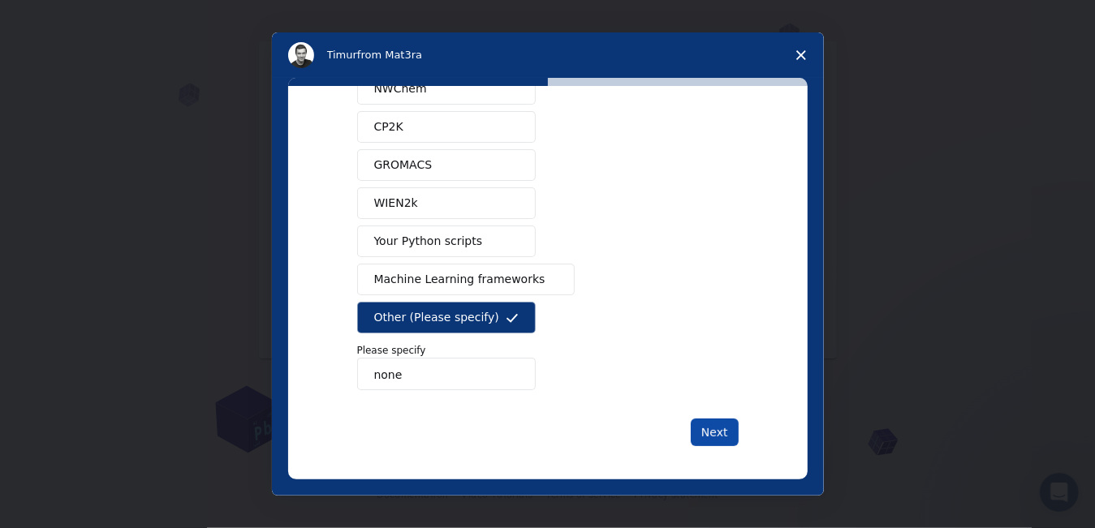
click at [716, 437] on button "Next" at bounding box center [715, 433] width 48 height 28
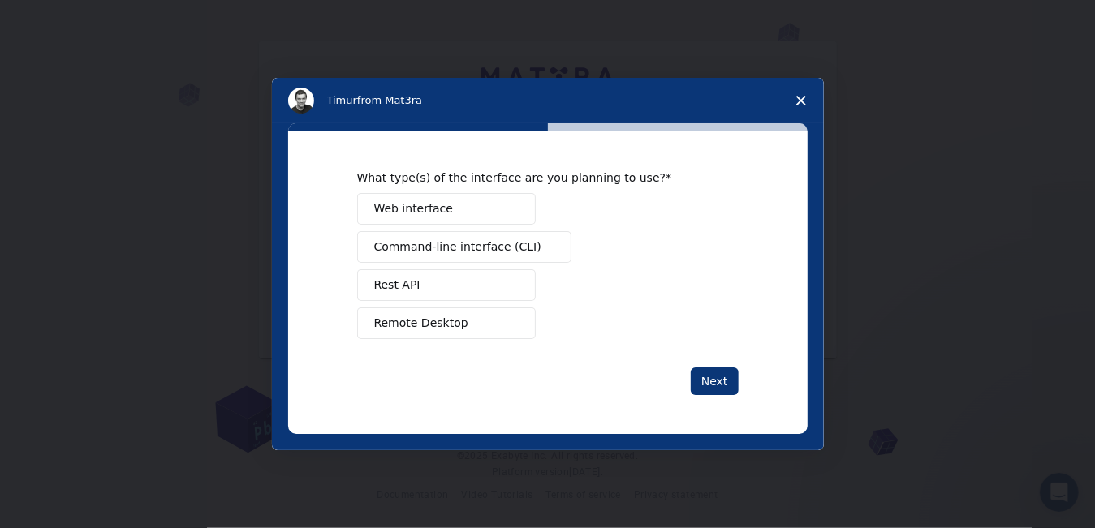
click at [486, 320] on button "Remote Desktop" at bounding box center [446, 324] width 179 height 32
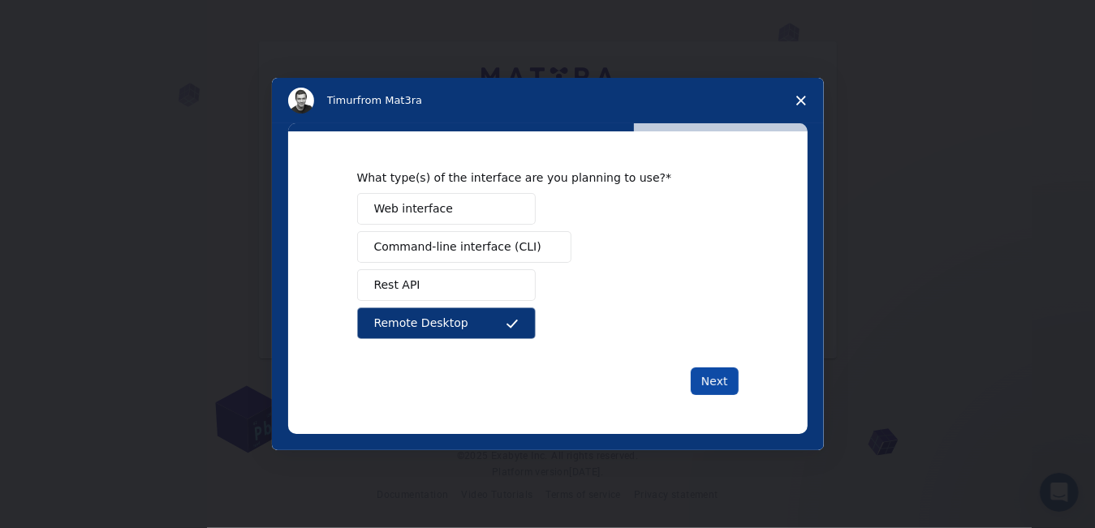
click at [711, 382] on button "Next" at bounding box center [715, 382] width 48 height 28
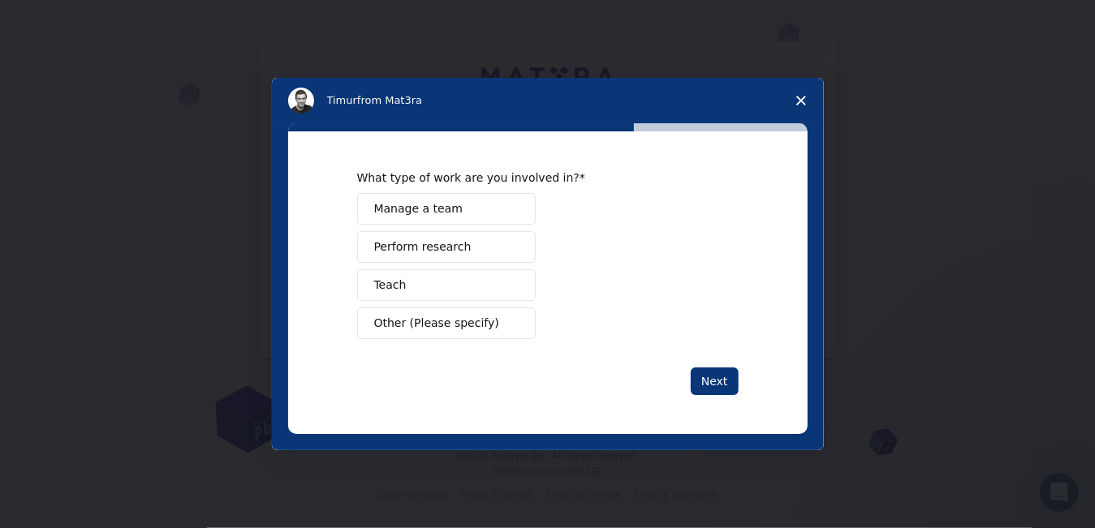
click at [468, 329] on span "Other (Please specify)" at bounding box center [436, 323] width 125 height 17
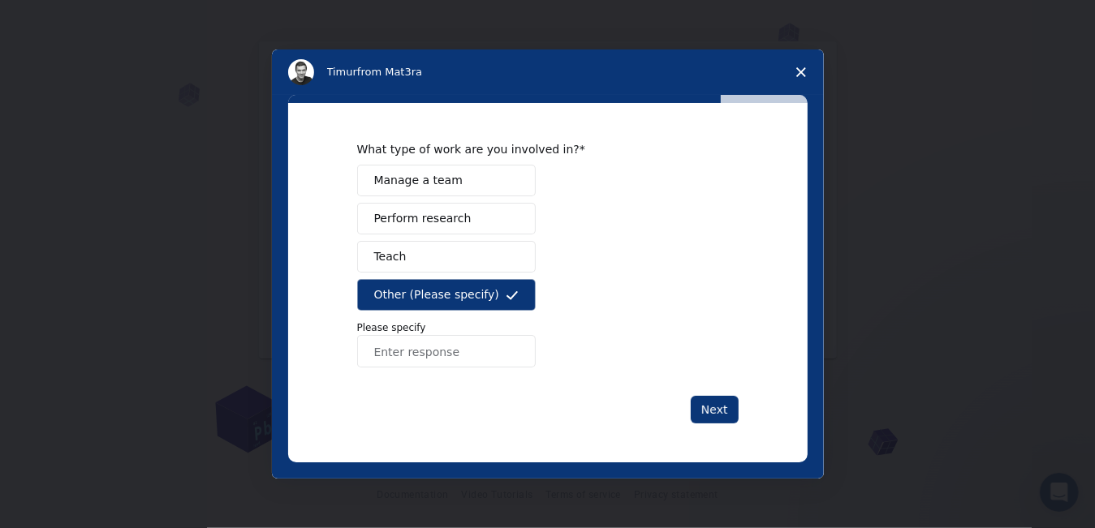
click at [449, 355] on input "Enter response" at bounding box center [446, 351] width 179 height 32
type input "e"
type input "w"
drag, startPoint x: 395, startPoint y: 351, endPoint x: 322, endPoint y: 359, distance: 73.5
click at [322, 359] on div "What type of work are you involved in? Manage a team Perform research Teach Oth…" at bounding box center [547, 282] width 519 height 359
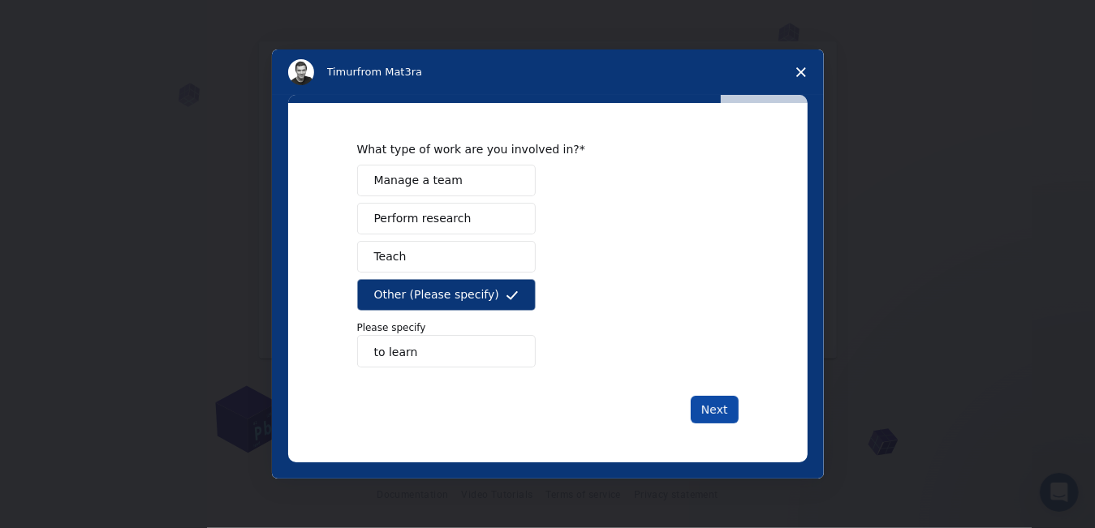
type input "to learn"
click at [724, 408] on button "Next" at bounding box center [715, 410] width 48 height 28
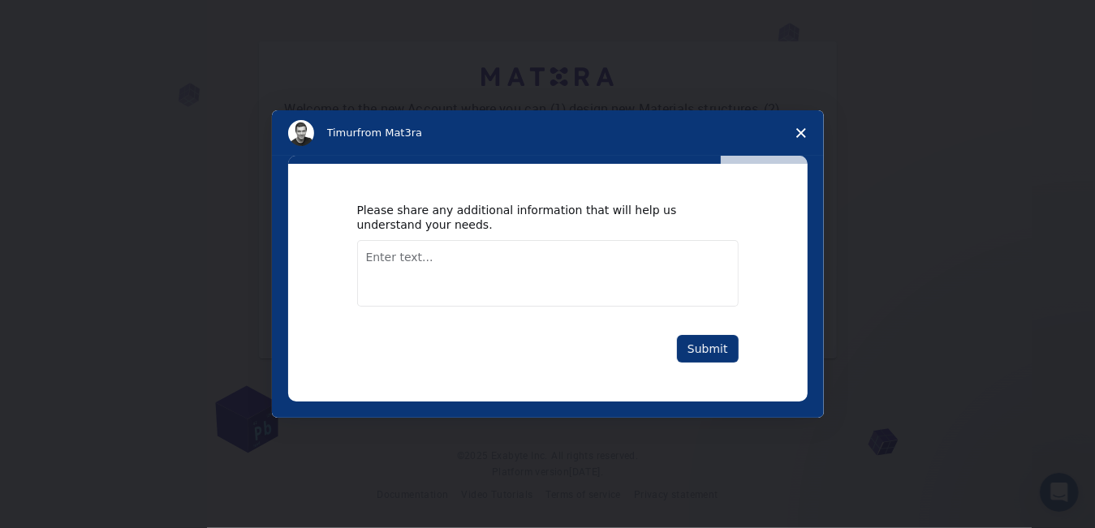
click at [424, 268] on textarea "Enter text..." at bounding box center [547, 273] width 381 height 67
drag, startPoint x: 591, startPoint y: 123, endPoint x: 591, endPoint y: 206, distance: 83.6
click at [591, 206] on div "Timur from Mat3ra Please share any additional information that will help us und…" at bounding box center [548, 264] width 552 height 308
drag, startPoint x: 591, startPoint y: 206, endPoint x: 563, endPoint y: 250, distance: 51.8
click at [563, 250] on textarea "Enter text..." at bounding box center [547, 273] width 381 height 67
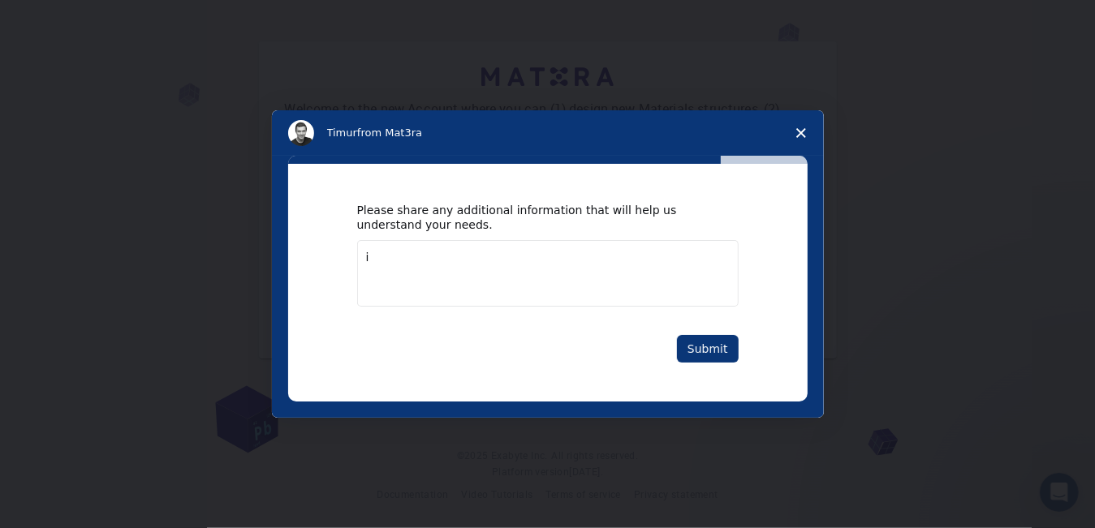
type textarea "i"
type textarea "w"
type textarea "here to see whats going on"
click at [703, 351] on button "Submit" at bounding box center [708, 349] width 62 height 28
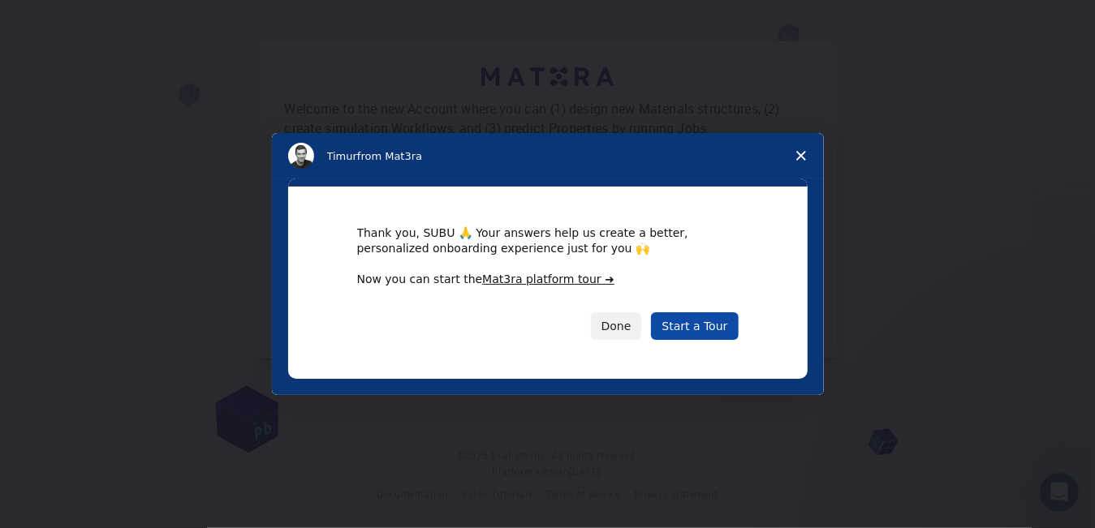
click at [688, 334] on link "Start a Tour" at bounding box center [694, 326] width 87 height 28
click at [706, 321] on link "Start a Tour" at bounding box center [694, 326] width 87 height 28
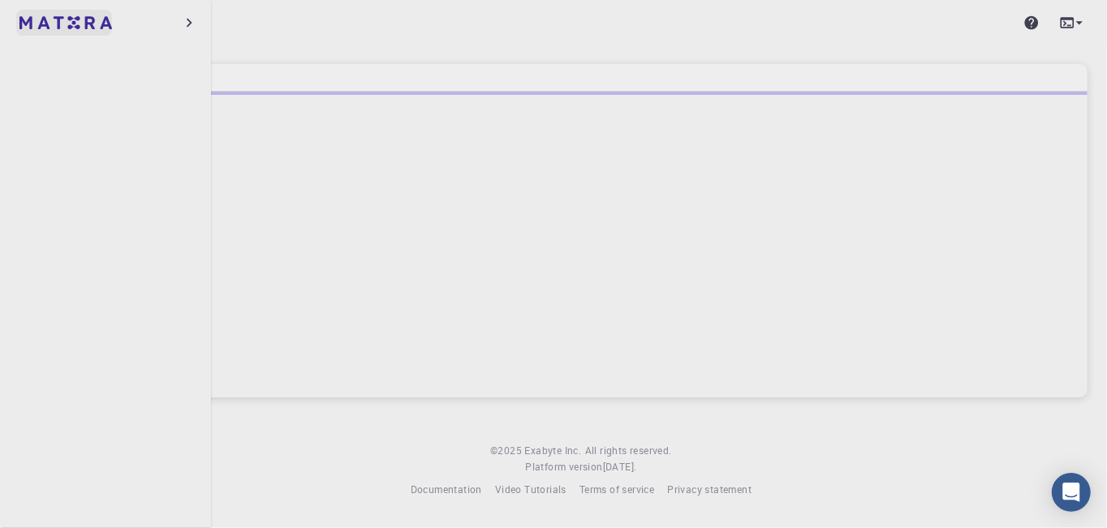
click at [25, 27] on img at bounding box center [30, 23] width 23 height 16
click at [1077, 15] on icon at bounding box center [1079, 23] width 16 height 16
click at [746, 44] on div at bounding box center [553, 264] width 1107 height 528
click at [32, 15] on img at bounding box center [30, 23] width 23 height 16
click at [1071, 25] on icon at bounding box center [1079, 23] width 16 height 16
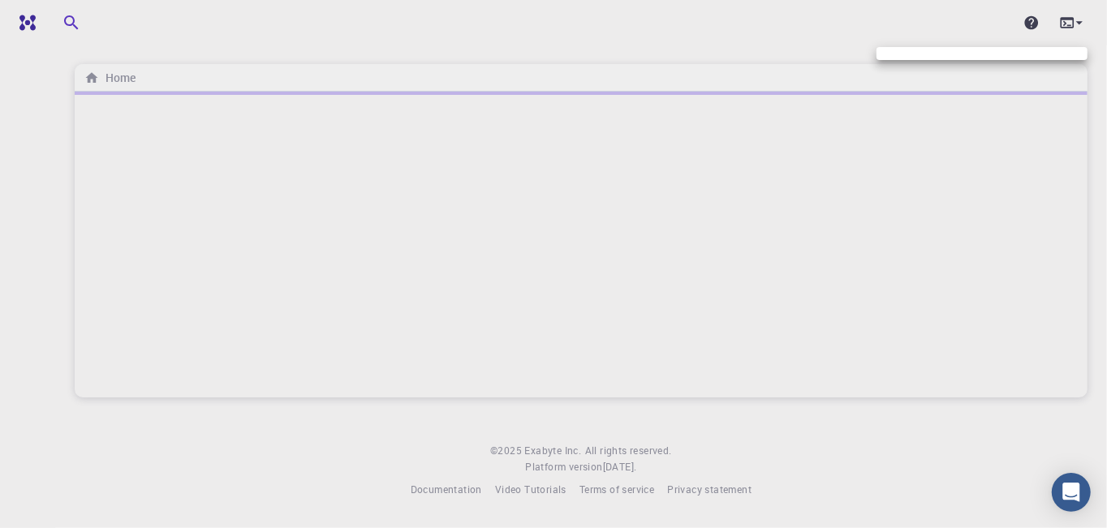
click at [1023, 47] on ul at bounding box center [981, 53] width 211 height 13
click at [109, 79] on div at bounding box center [553, 264] width 1107 height 528
click at [94, 78] on icon "breadcrumb" at bounding box center [92, 77] width 12 height 11
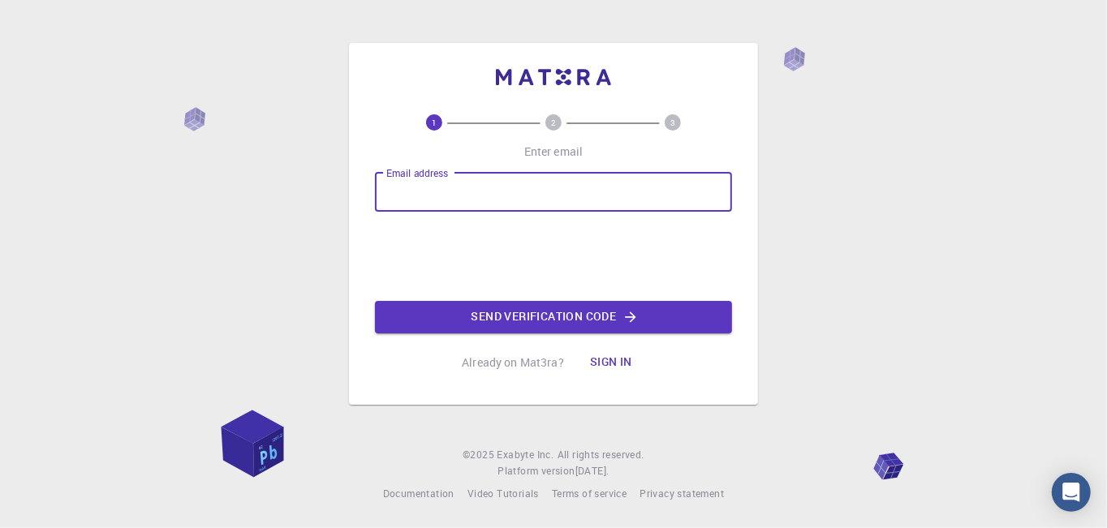
click at [512, 174] on input "Email address" at bounding box center [553, 192] width 357 height 39
type input "[EMAIL_ADDRESS][DOMAIN_NAME]"
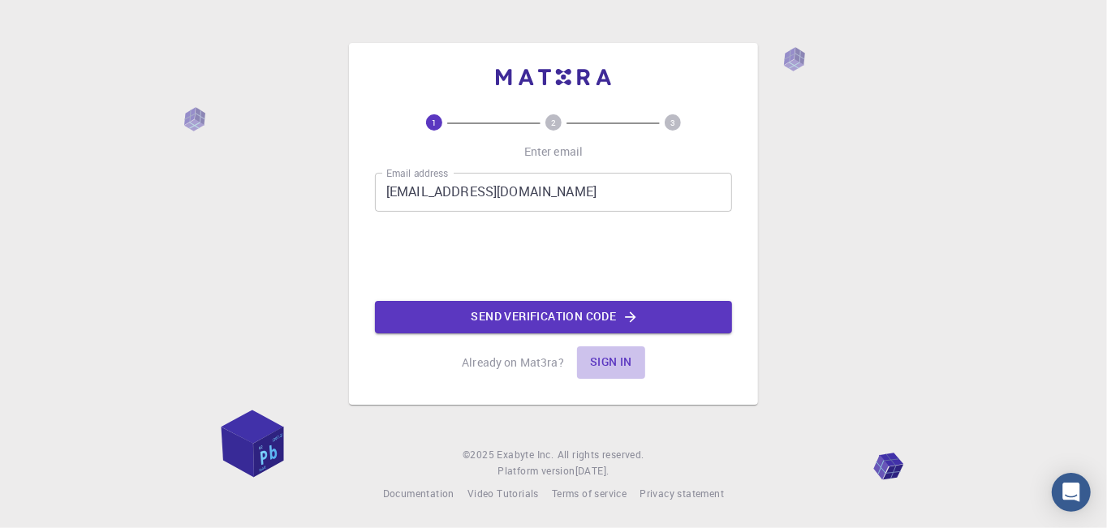
click at [609, 352] on button "Sign in" at bounding box center [611, 363] width 68 height 32
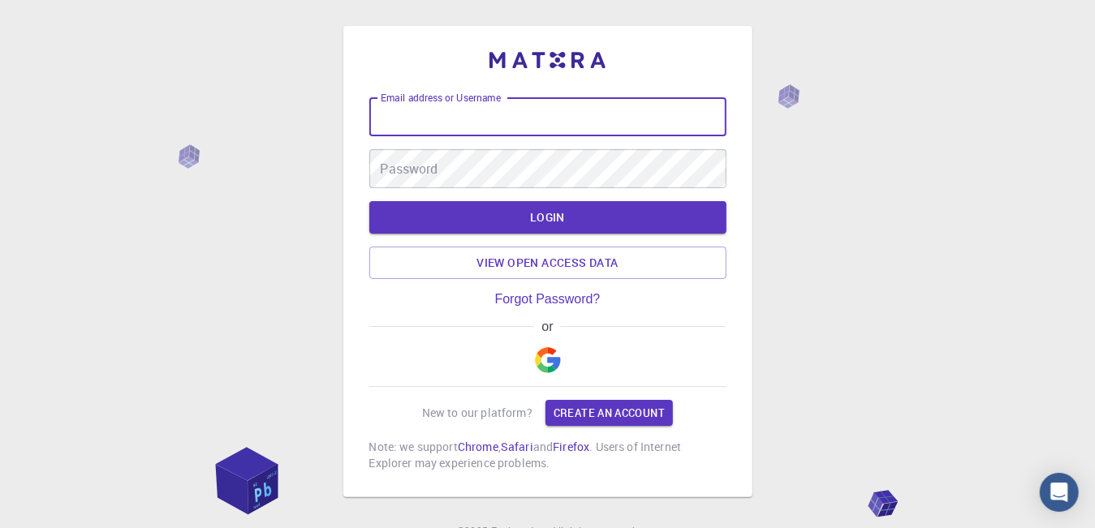
click at [539, 127] on input "Email address or Username" at bounding box center [547, 116] width 357 height 39
type input "[EMAIL_ADDRESS][DOMAIN_NAME]"
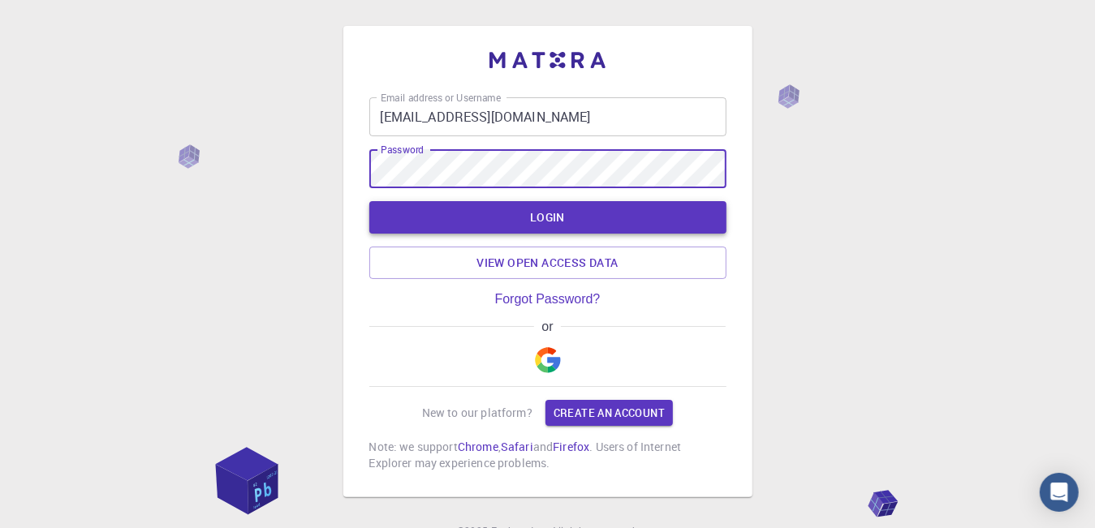
click at [444, 209] on button "LOGIN" at bounding box center [547, 217] width 357 height 32
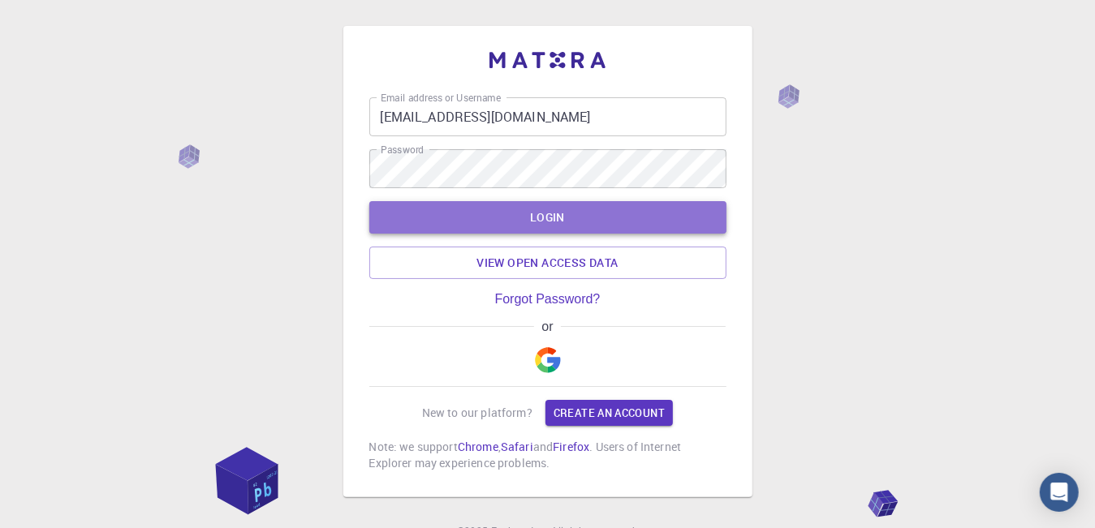
click at [485, 214] on button "LOGIN" at bounding box center [547, 217] width 357 height 32
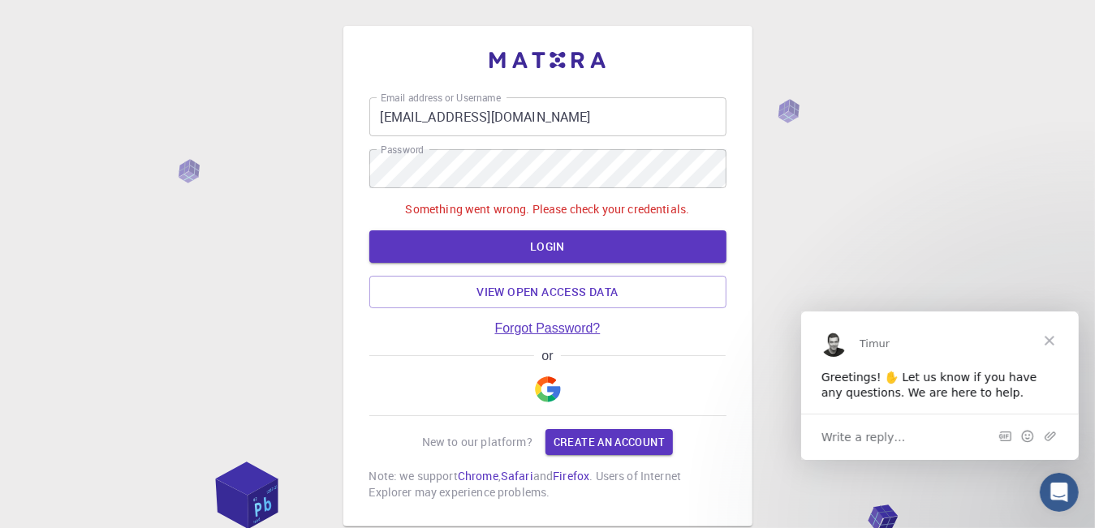
click at [545, 326] on link "Forgot Password?" at bounding box center [547, 328] width 105 height 15
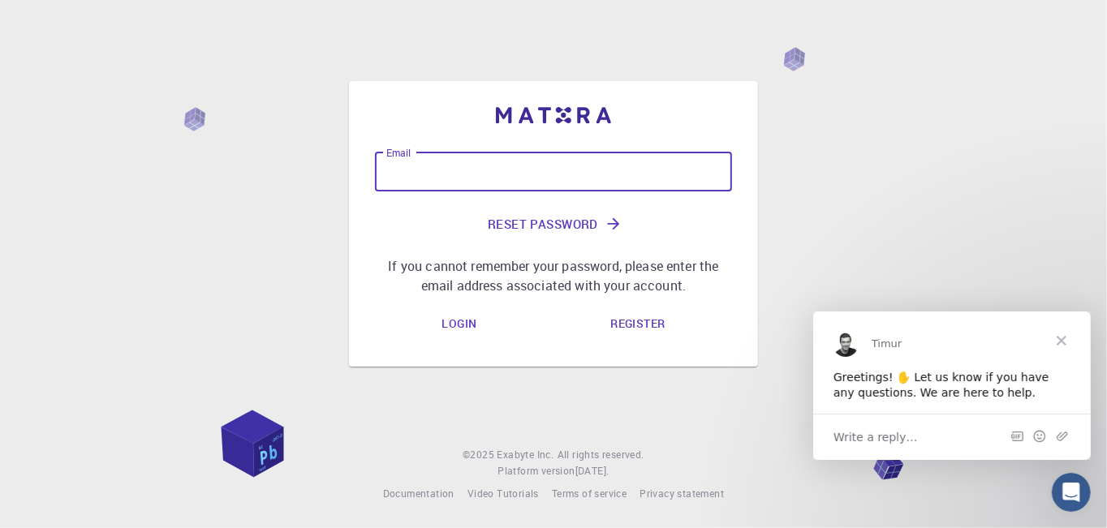
click at [561, 179] on input "Email" at bounding box center [553, 172] width 357 height 39
type input "subukormo88@gmail.com"
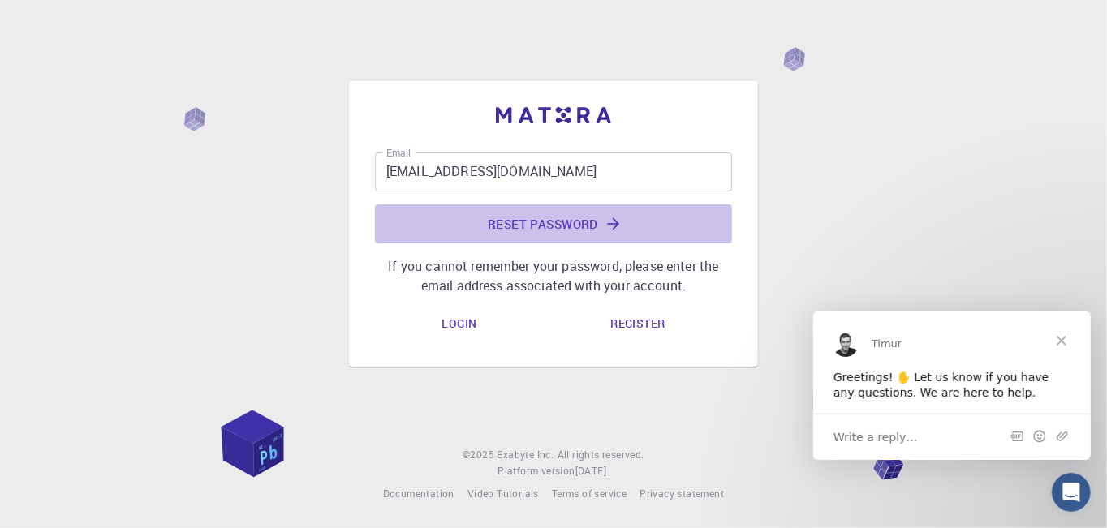
click at [548, 208] on button "Reset Password" at bounding box center [553, 223] width 357 height 39
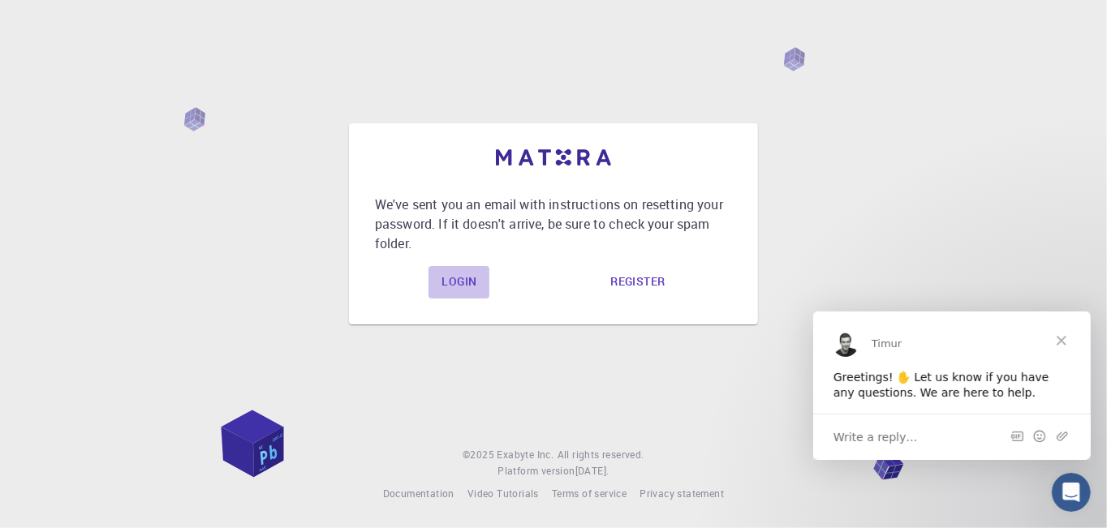
click at [476, 289] on link "Login" at bounding box center [458, 282] width 61 height 32
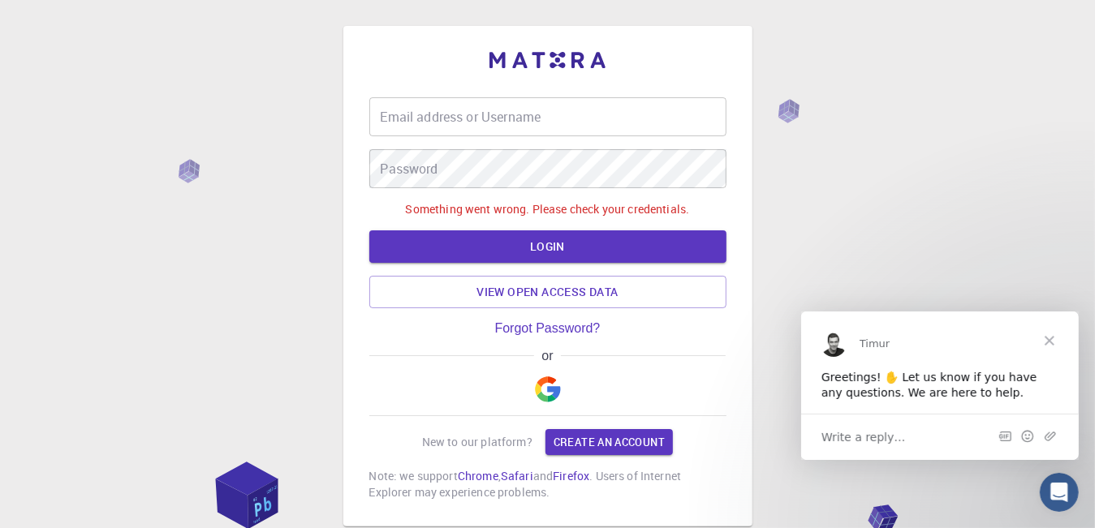
click at [533, 117] on input "Email address or Username" at bounding box center [547, 116] width 357 height 39
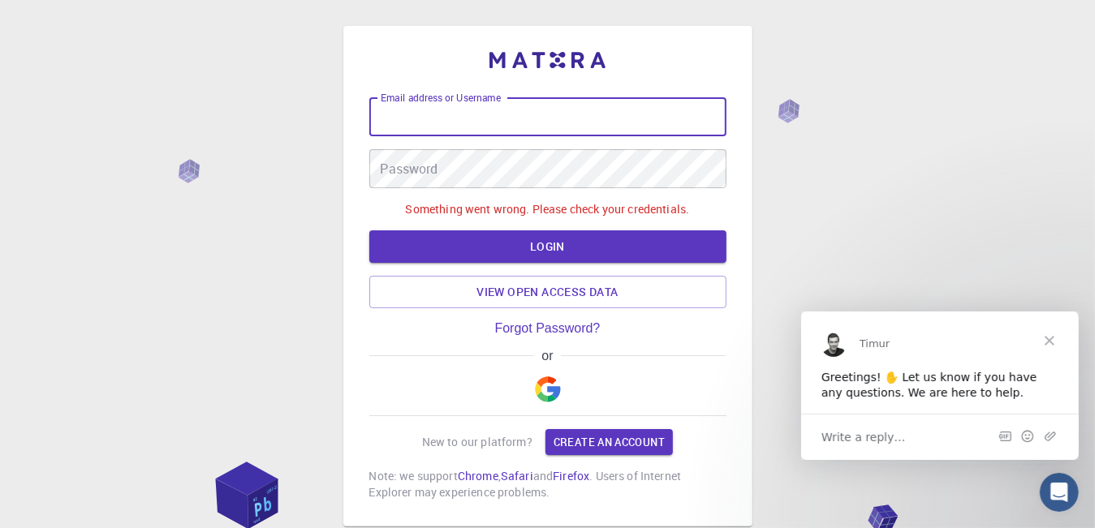
type input "subukormo88@gmail.com"
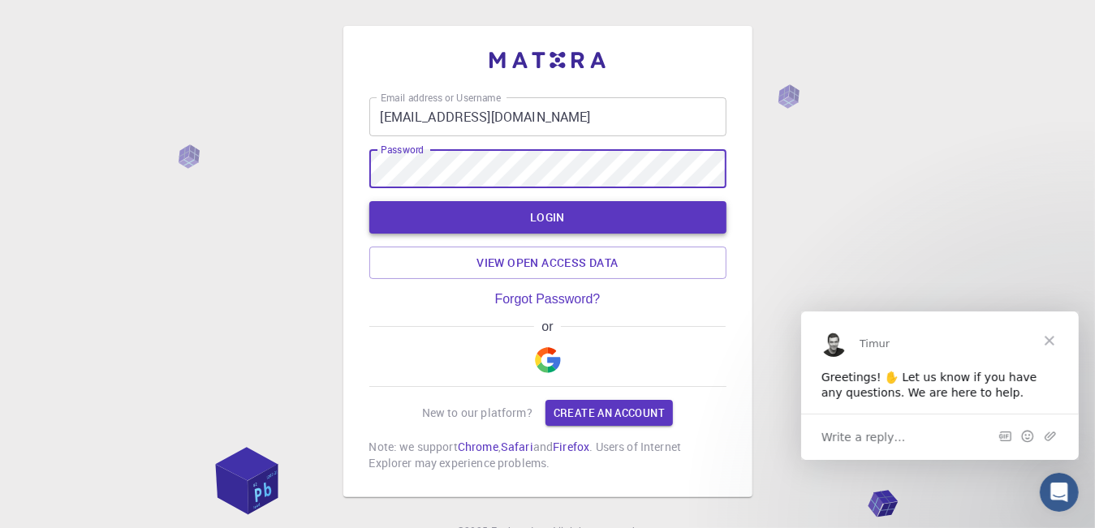
click at [658, 209] on button "LOGIN" at bounding box center [547, 217] width 357 height 32
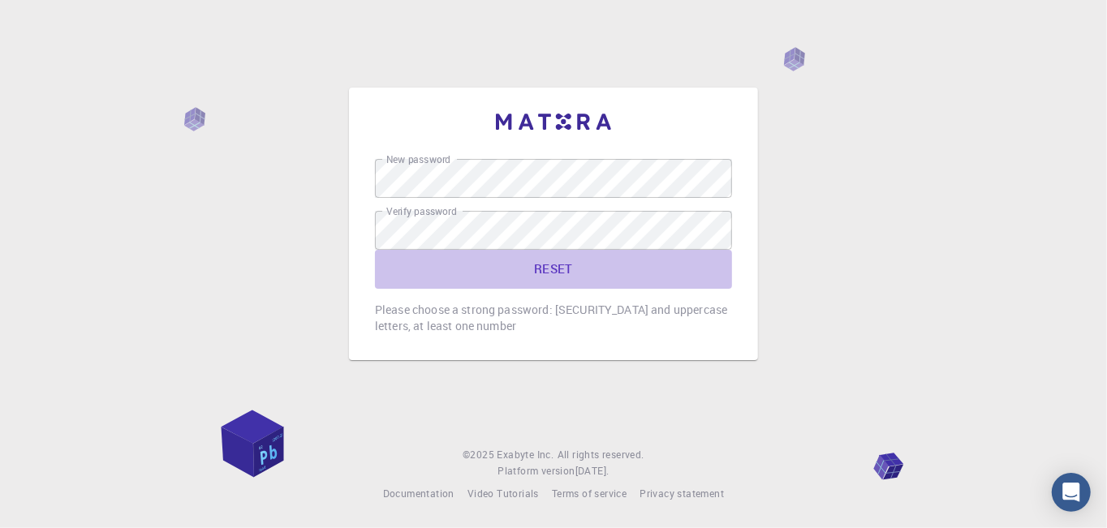
click at [564, 268] on button "RESET" at bounding box center [553, 269] width 357 height 39
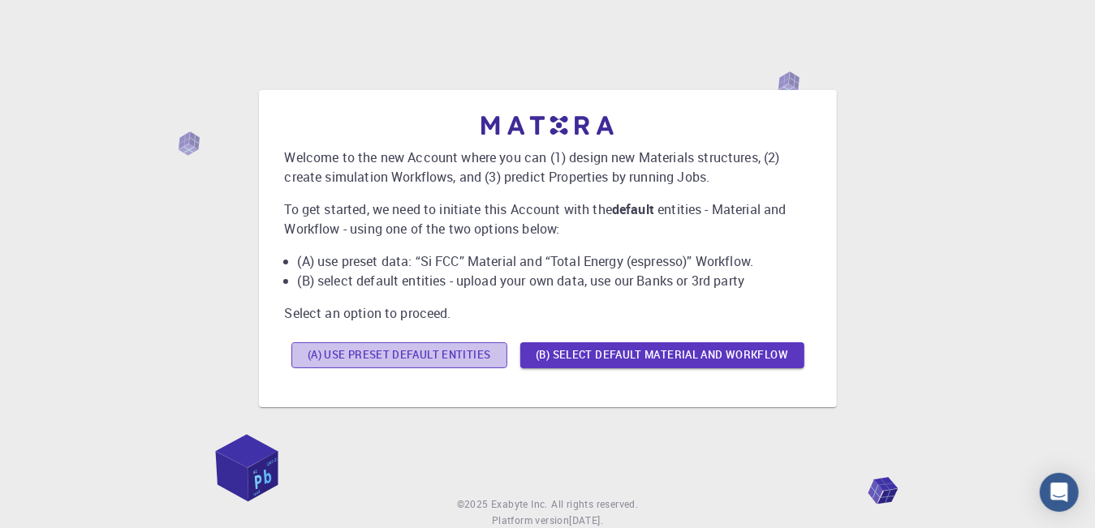
click at [417, 355] on button "(A) Use preset default entities" at bounding box center [399, 355] width 216 height 26
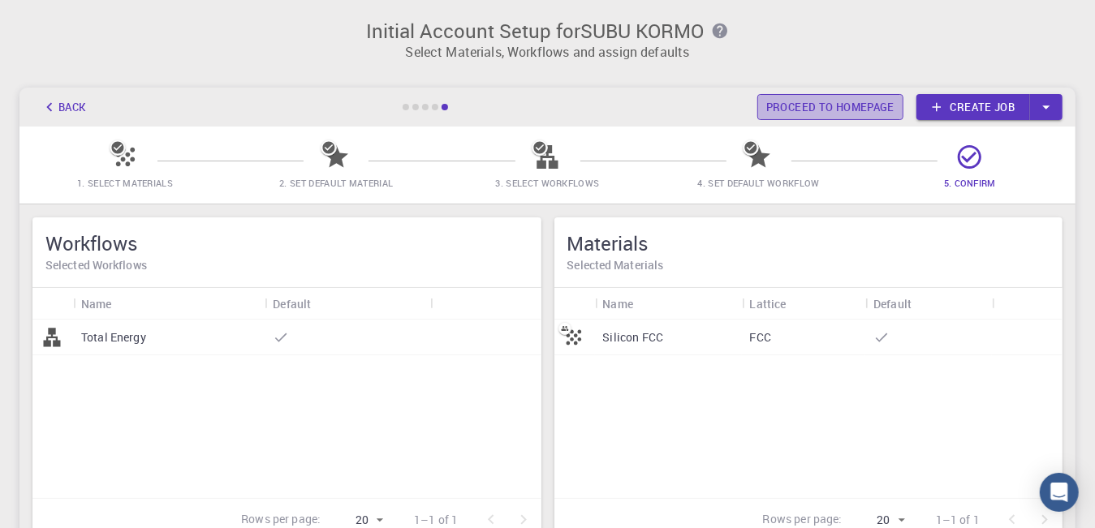
click at [785, 101] on link "Proceed to homepage" at bounding box center [830, 107] width 146 height 26
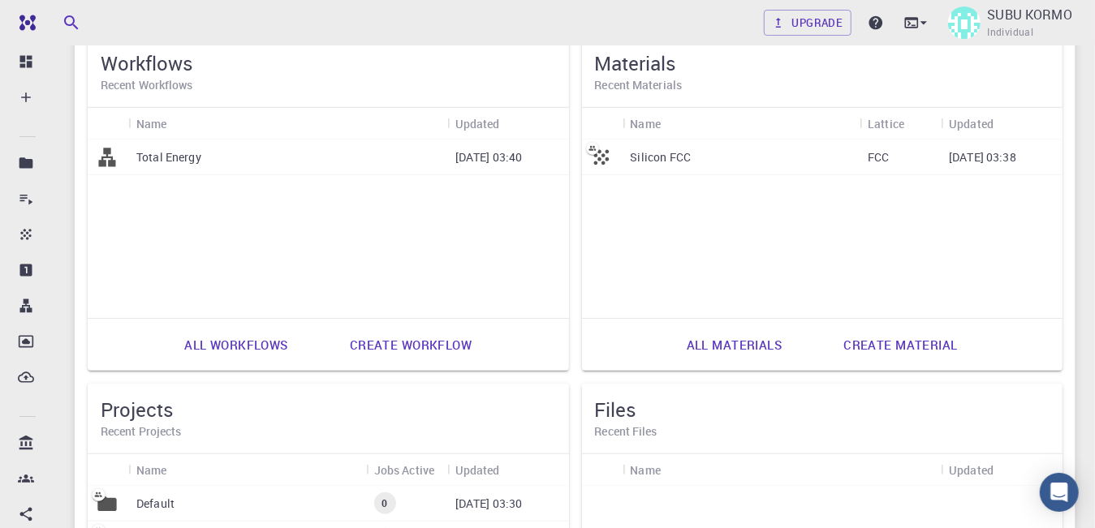
scroll to position [464, 0]
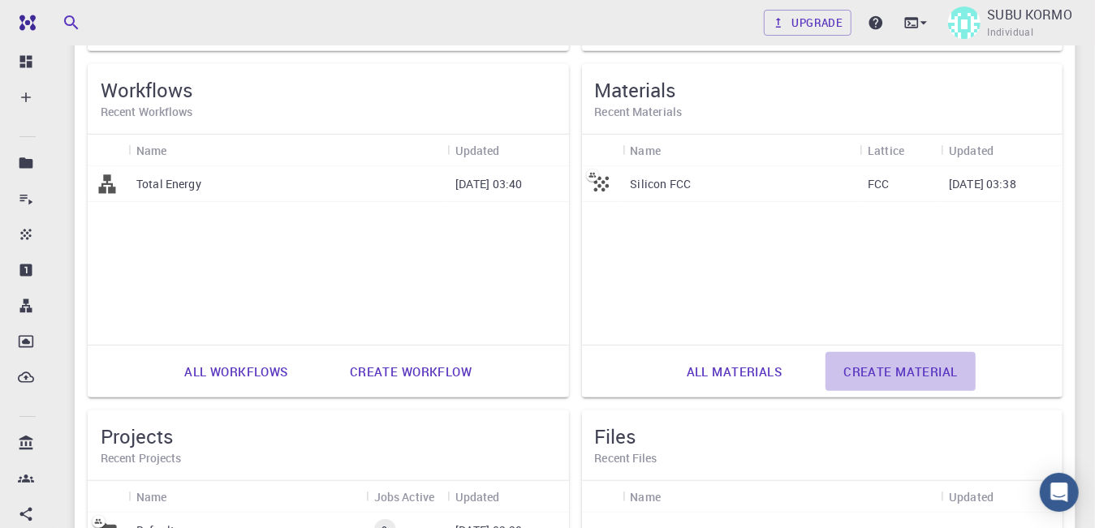
click at [920, 371] on link "Create material" at bounding box center [899, 371] width 149 height 39
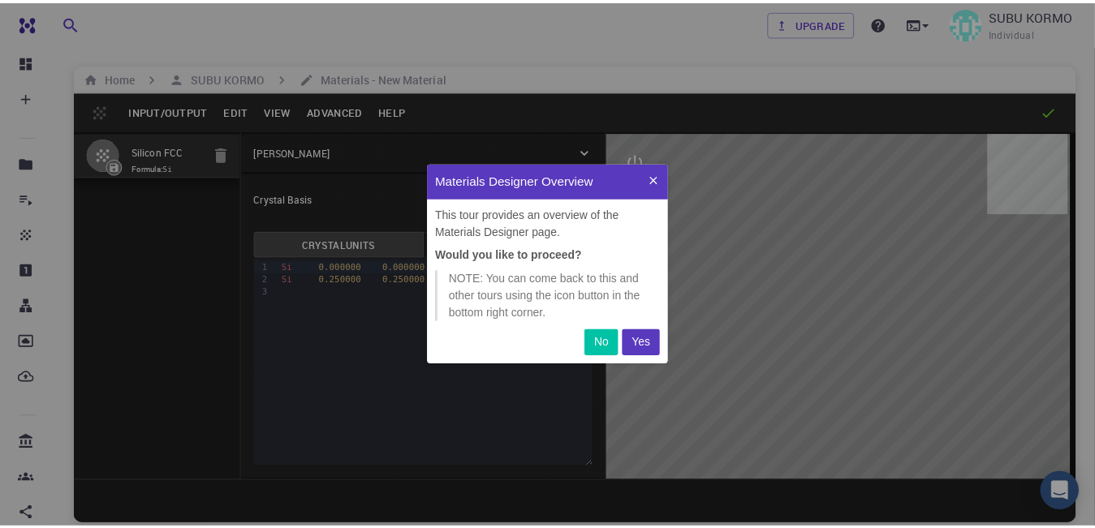
scroll to position [188, 231]
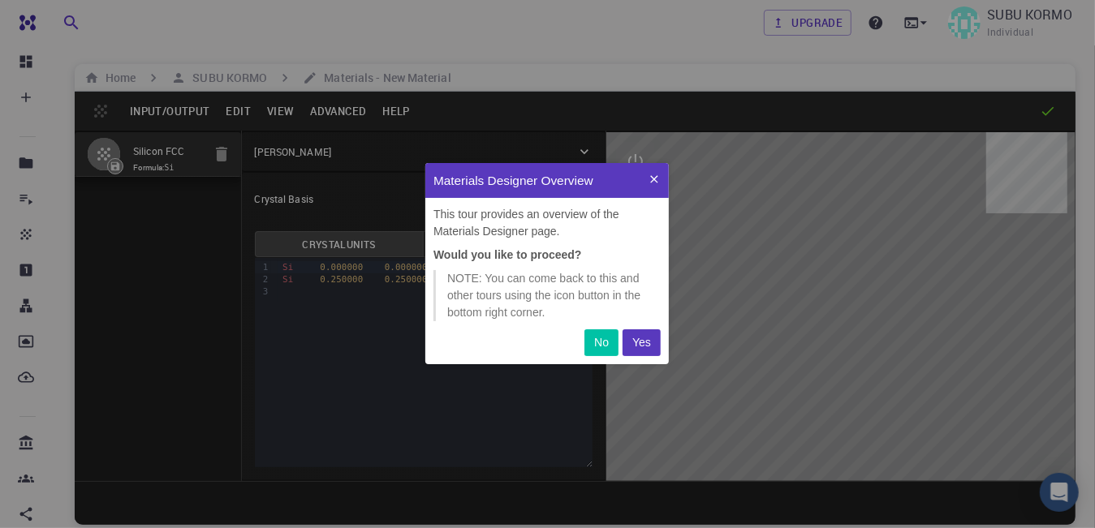
click at [639, 345] on p "Yes" at bounding box center [641, 342] width 19 height 17
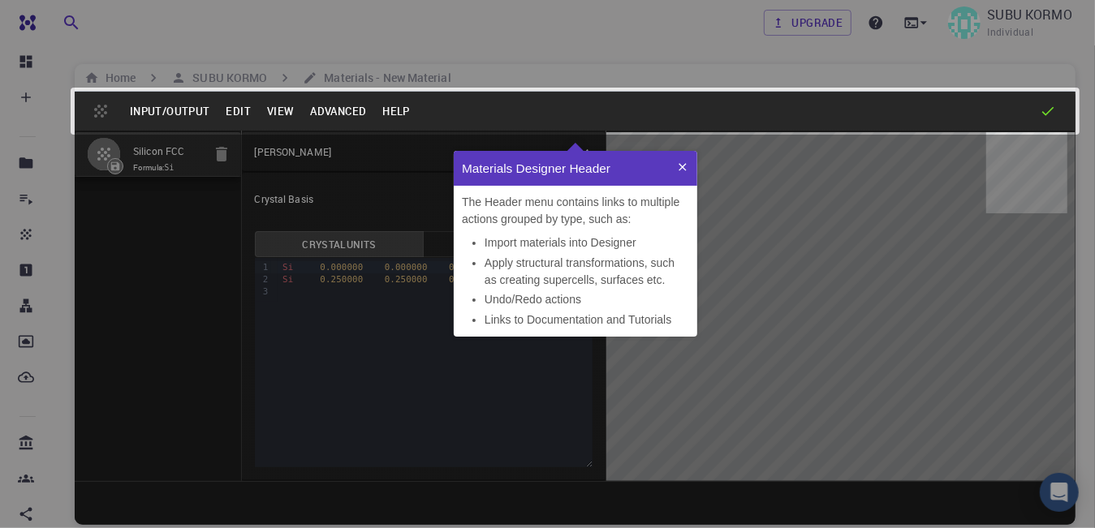
scroll to position [173, 231]
click at [682, 163] on icon at bounding box center [681, 166] width 13 height 13
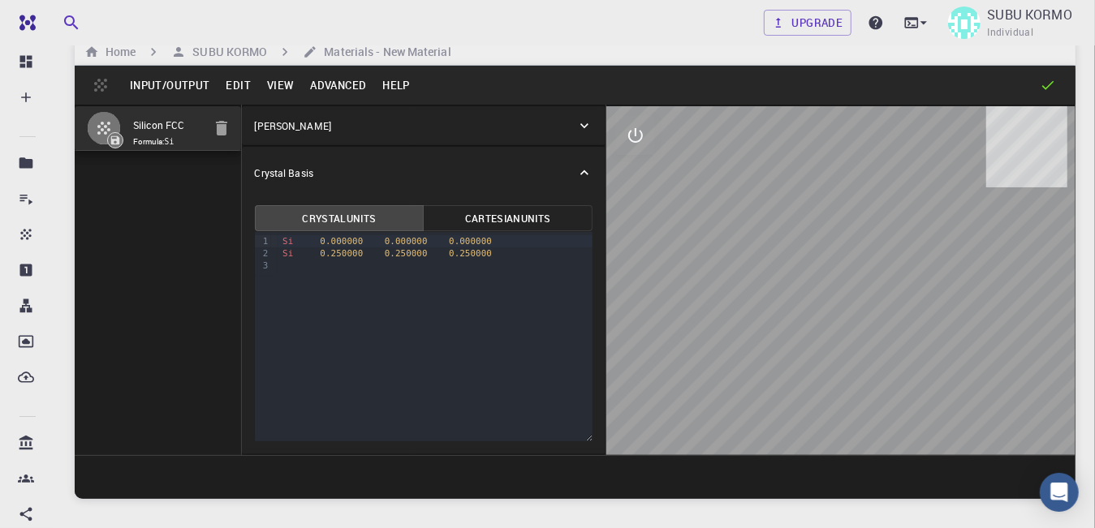
scroll to position [25, 0]
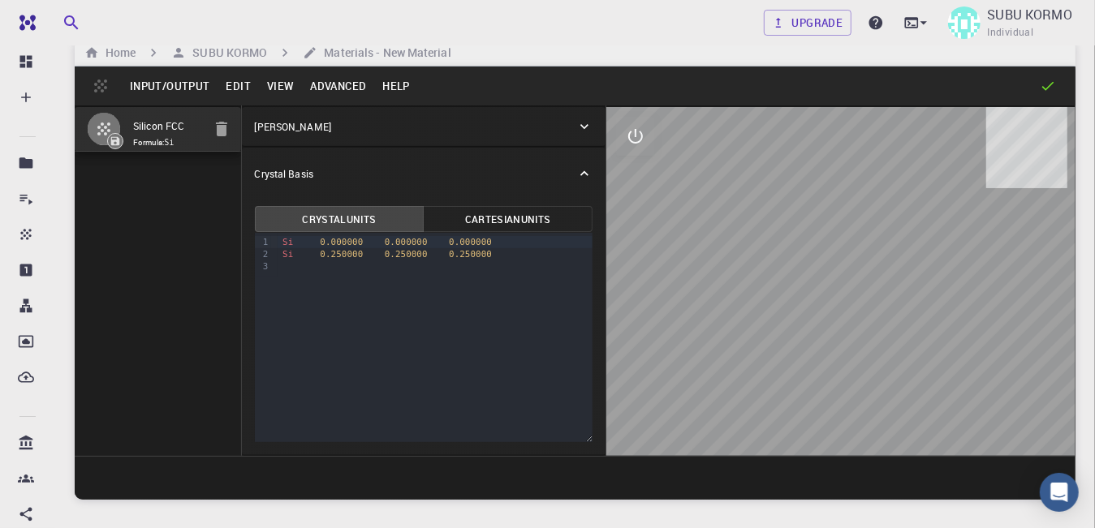
drag, startPoint x: 861, startPoint y: 349, endPoint x: 795, endPoint y: 351, distance: 65.7
click at [795, 351] on div at bounding box center [840, 281] width 469 height 349
click at [1048, 86] on icon at bounding box center [1048, 86] width 12 height 9
click at [584, 128] on icon at bounding box center [584, 126] width 8 height 5
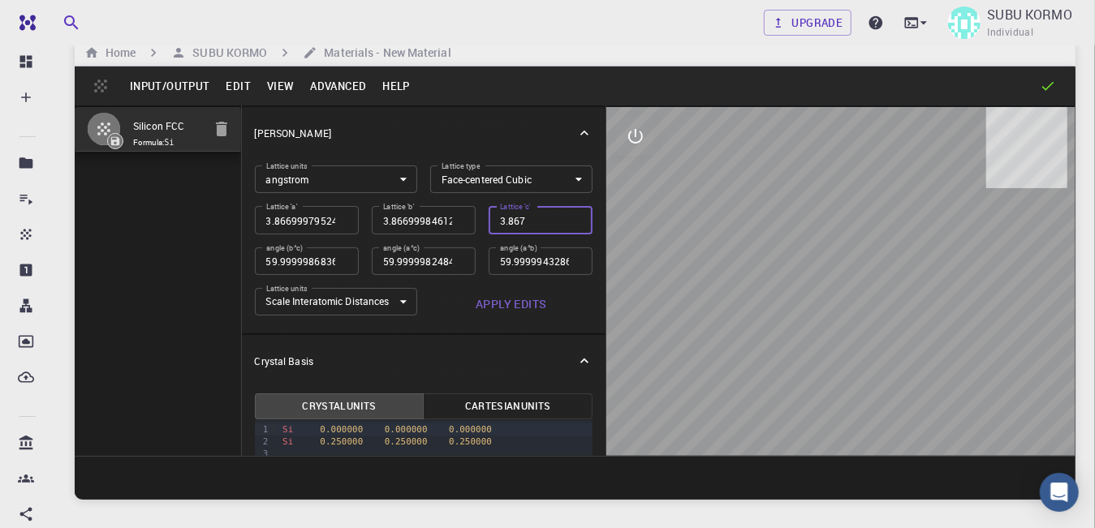
click at [521, 226] on input "3.867" at bounding box center [541, 220] width 104 height 28
type input "3.866999795"
type input "60"
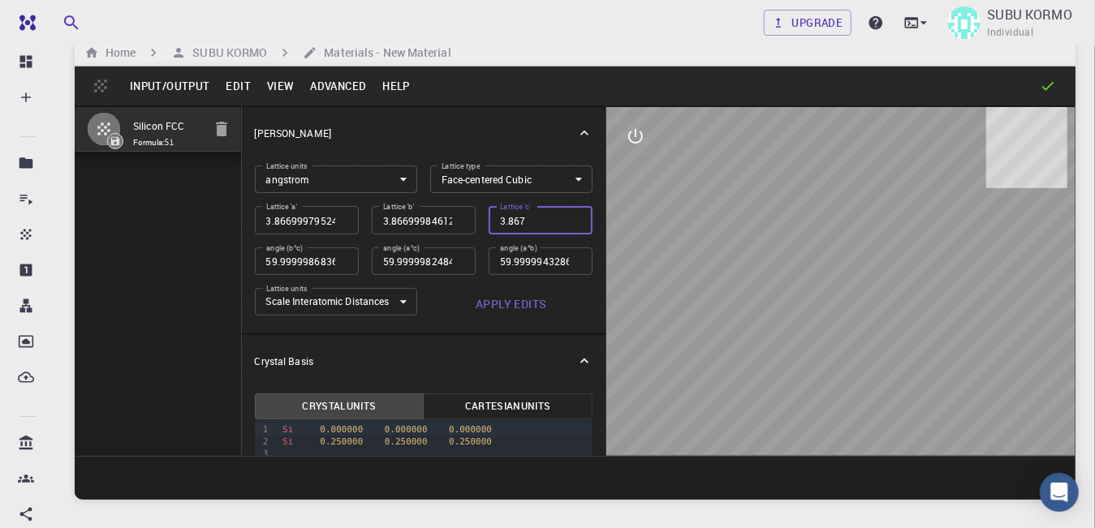
type input "60"
type input "2.734381778"
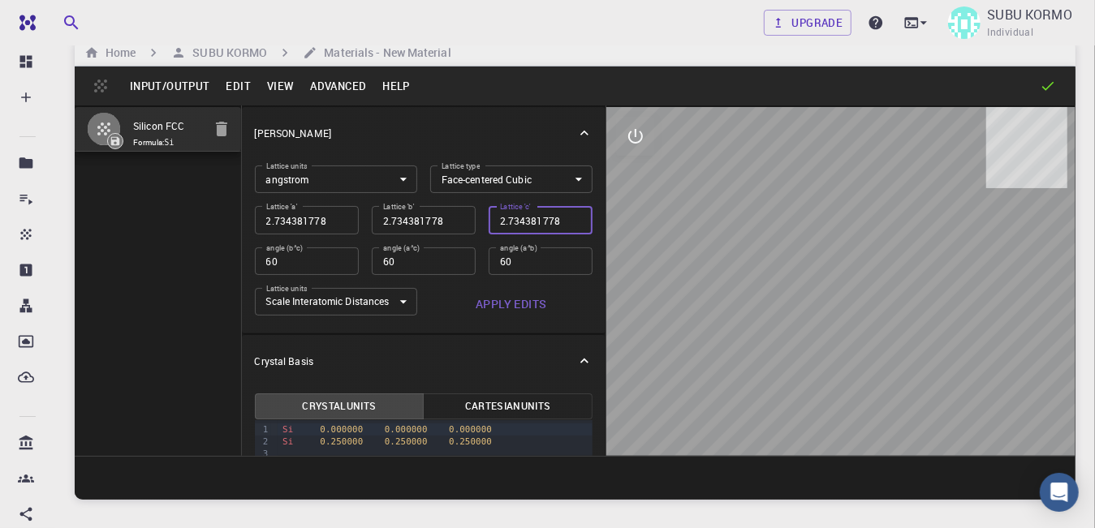
type input "1.933499898"
type input "1.367190889"
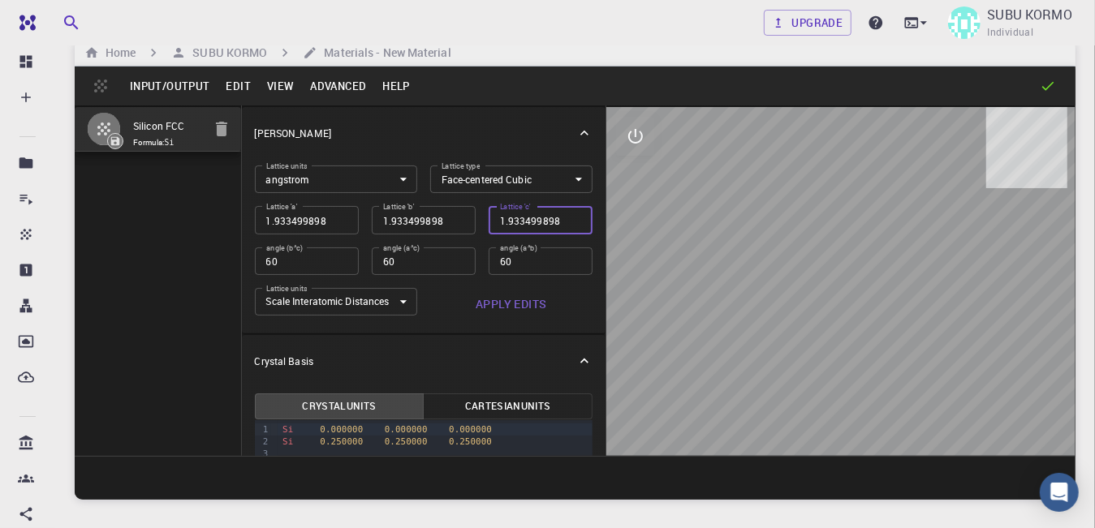
type input "1.367190889"
type input "0.966749949"
type input "0.683595445"
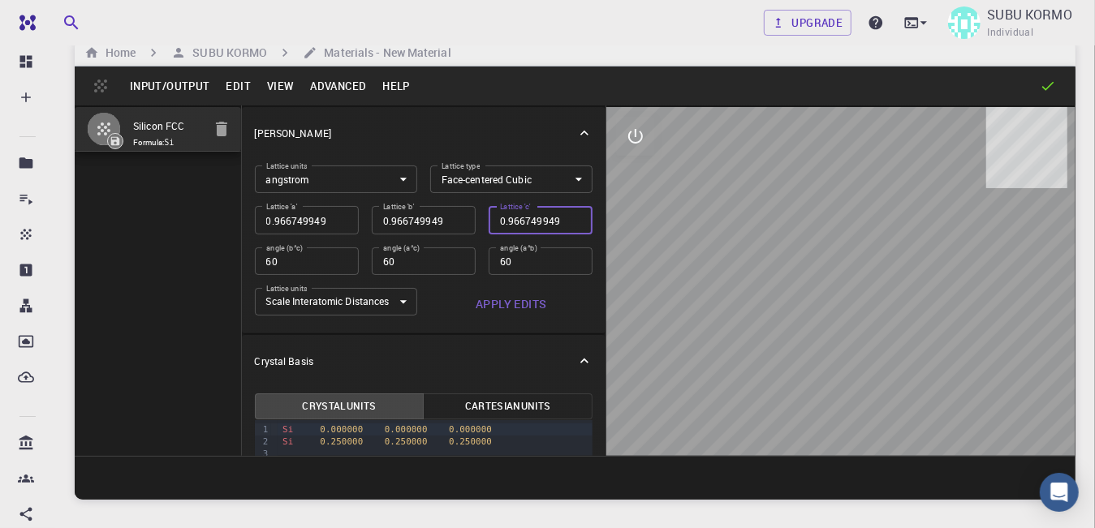
type input "0.683595445"
type input "0.483374974"
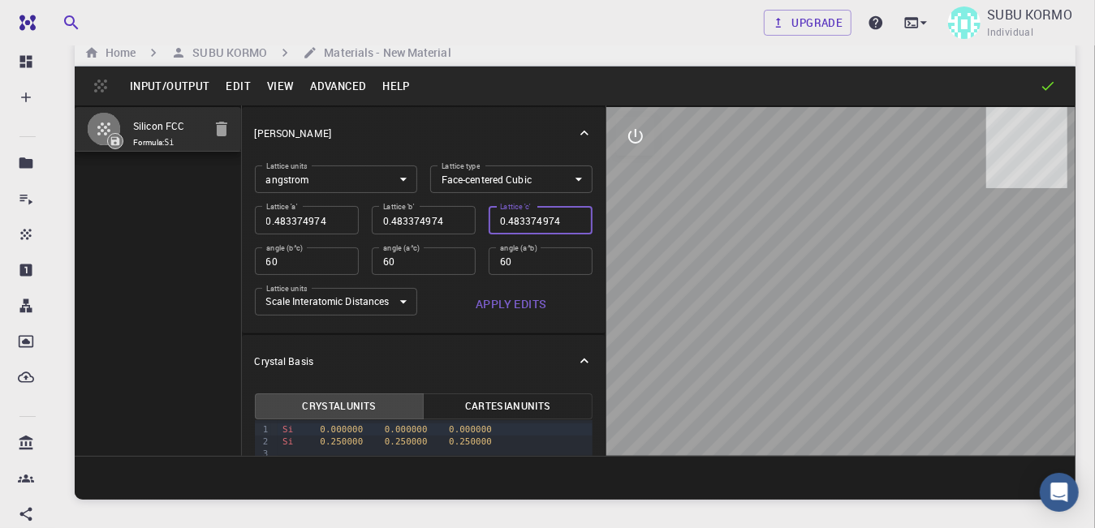
type input "0.341797722"
type input "0.241687487"
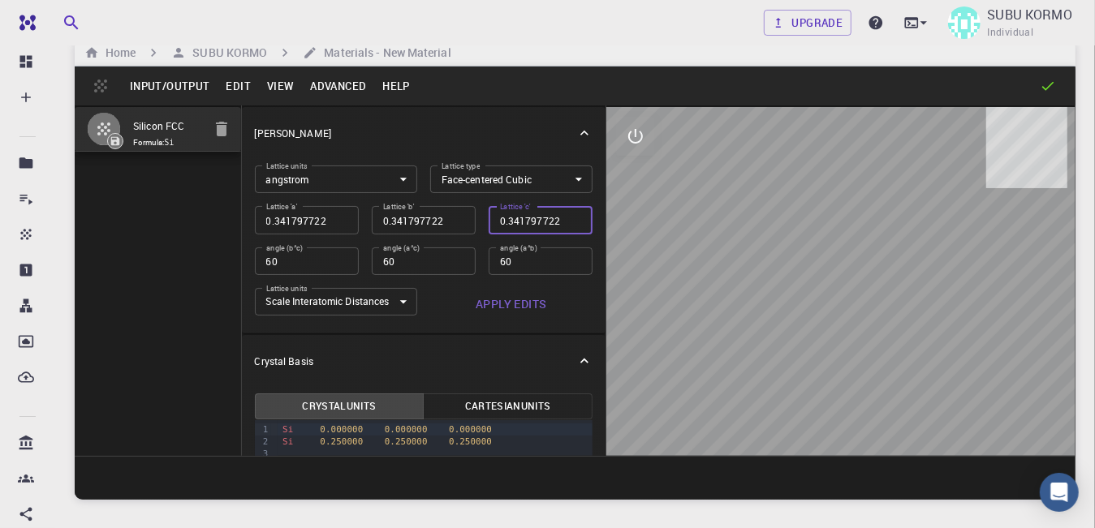
type input "0.241687487"
type input "0.170898861"
type input "0.120843744"
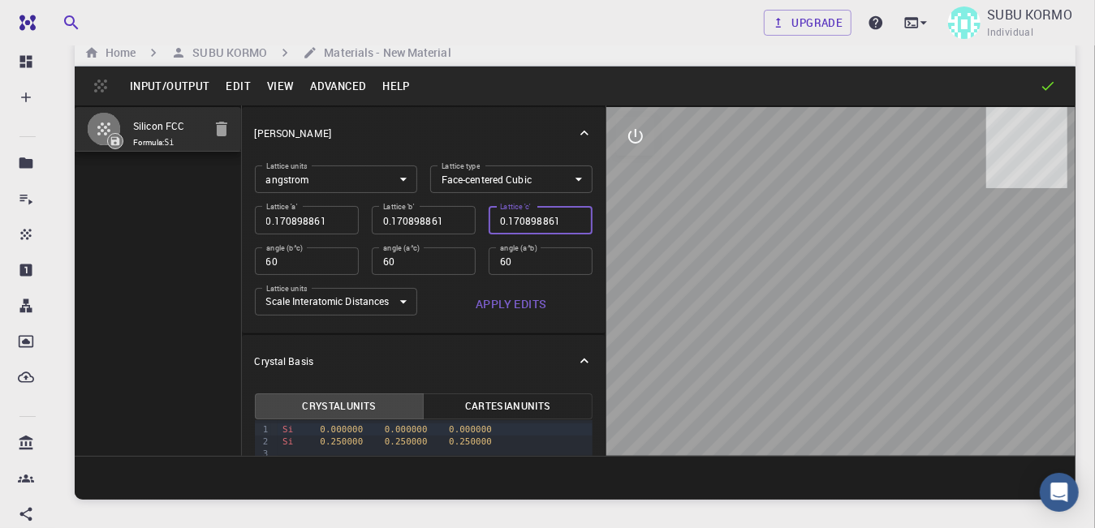
type input "0.120843744"
type input "0.085449431"
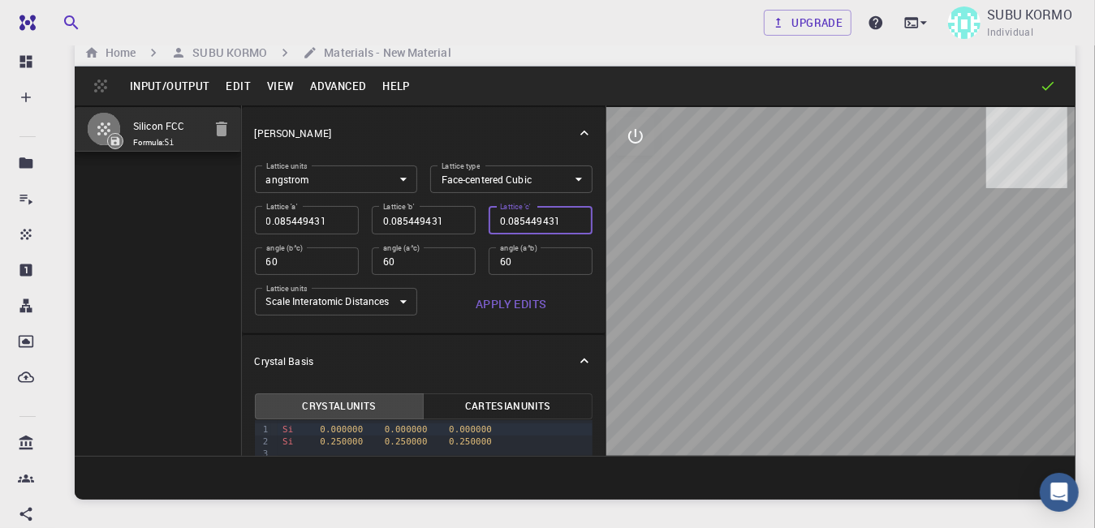
type input "0.060421872"
type input "0.042724715"
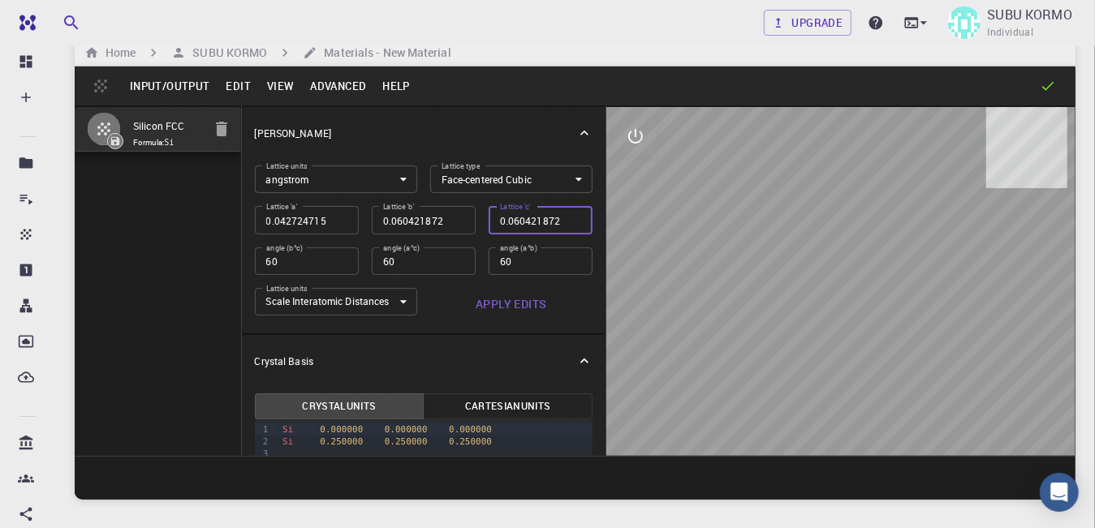
type input "0.042724715"
type input "0.030210936"
type input "0.021362358"
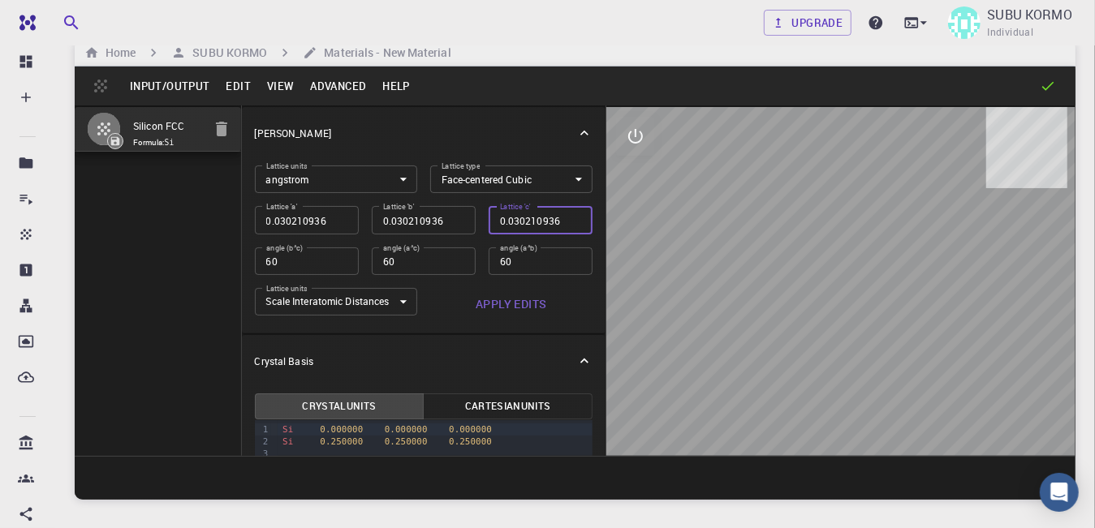
type input "0.021362358"
type input "0.015105468"
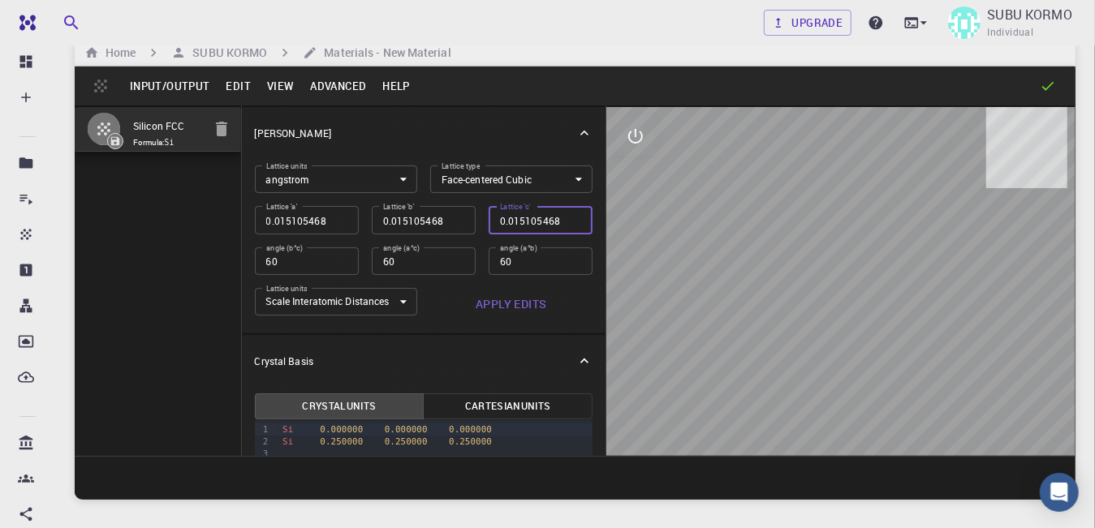
type input "0.010681179"
type input "0.007552734"
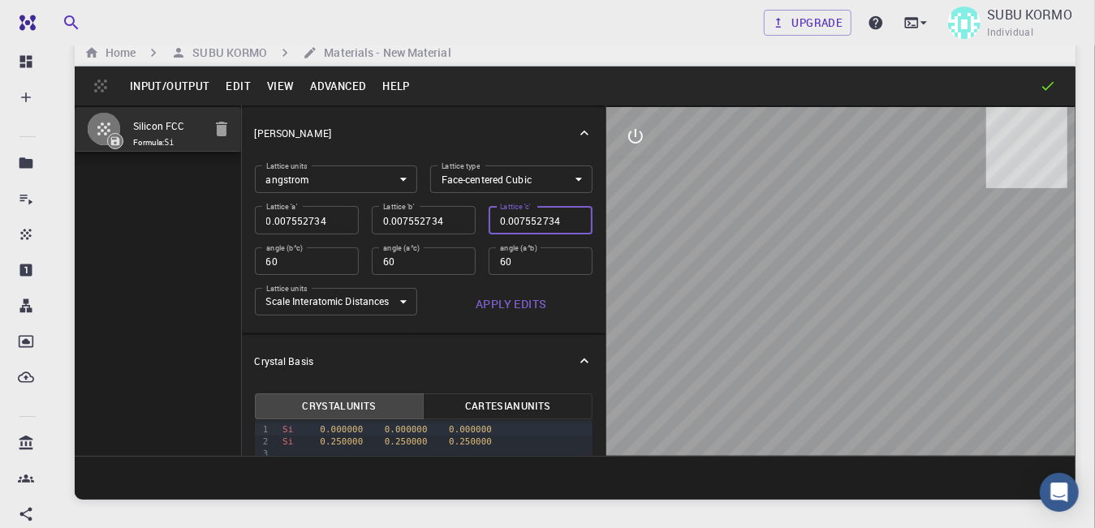
type input "0.007552734"
click at [515, 269] on input "60" at bounding box center [541, 262] width 104 height 28
click at [514, 265] on input "60" at bounding box center [541, 262] width 104 height 28
type input "0.005340589"
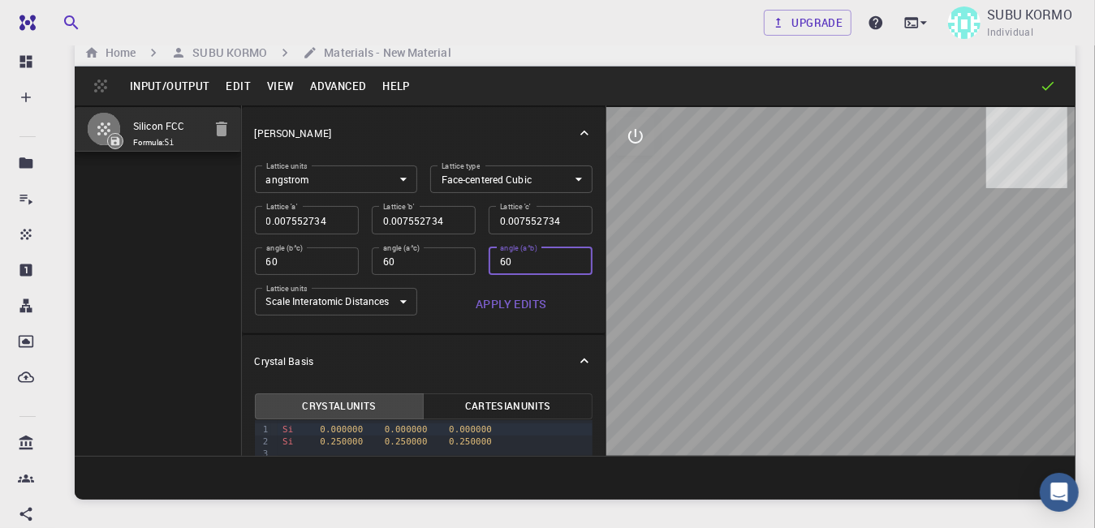
type input "0.005340589"
type input "60"
type input "0.003776367"
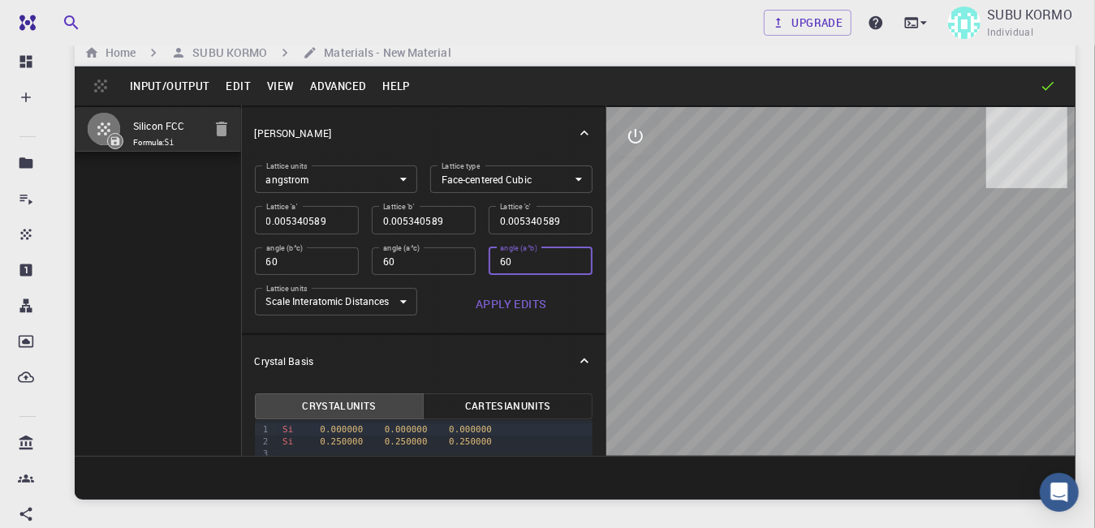
type input "60"
type input "0.002670295"
type input "60"
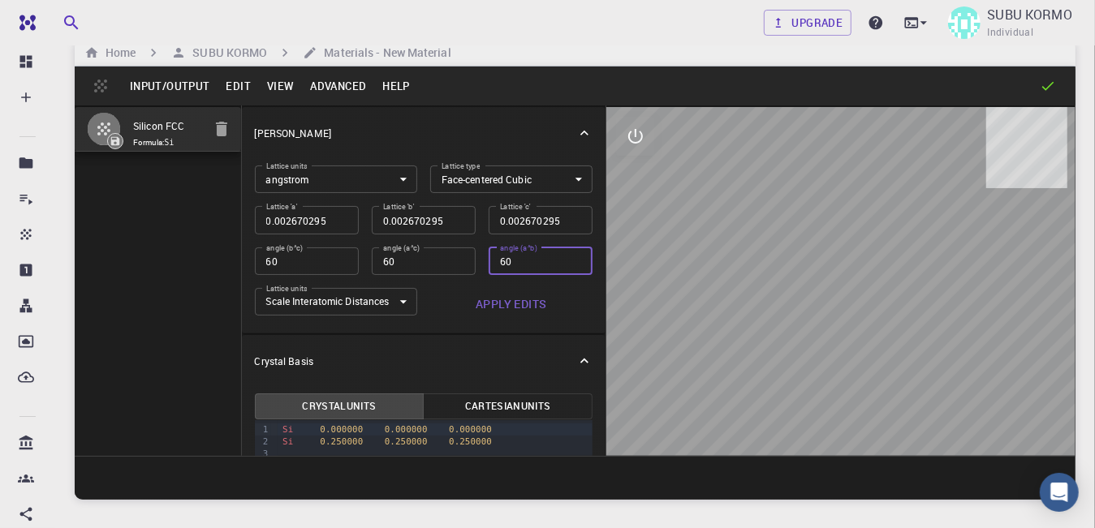
type input "0.001888183"
type input "60"
type input "0.000944092"
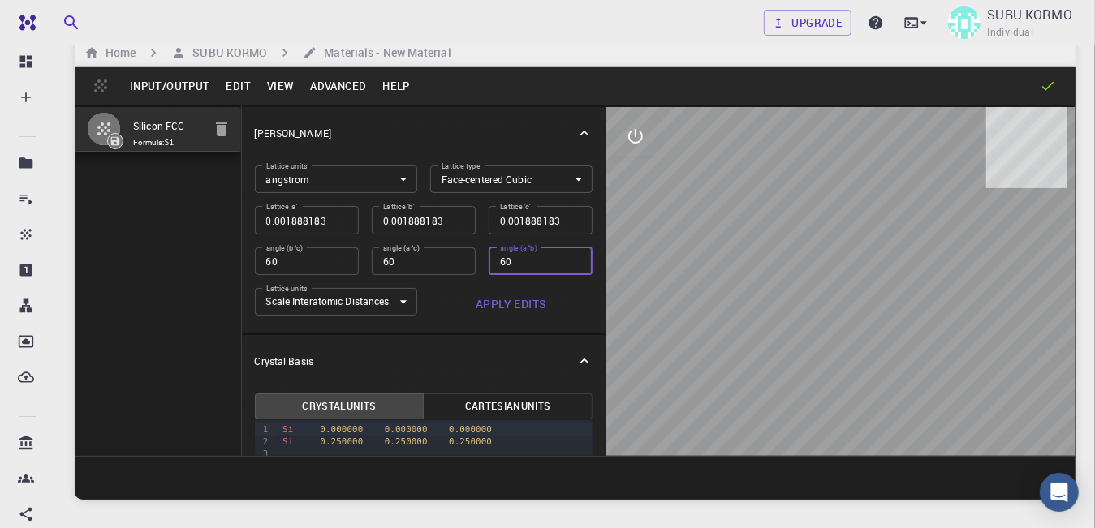
type input "0.000944092"
type input "60"
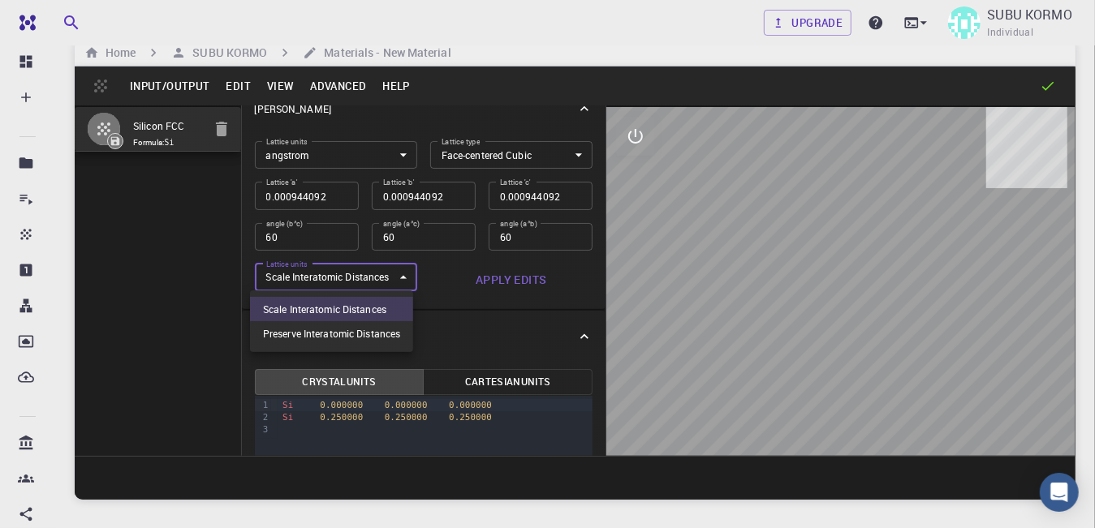
click at [402, 281] on body "Free Dashboard Create New Job New Material Create Material Upload File Import f…" at bounding box center [547, 301] width 1095 height 652
click at [384, 329] on li "Preserve Interatomic Distances" at bounding box center [331, 333] width 163 height 24
type input "1"
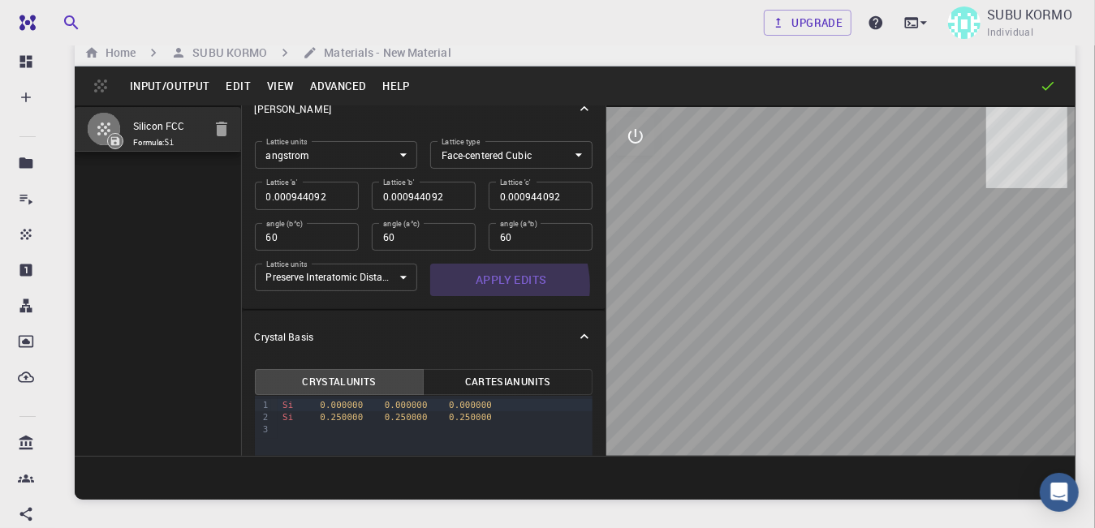
click at [485, 286] on button "Apply Edits" at bounding box center [511, 280] width 162 height 32
drag, startPoint x: 762, startPoint y: 214, endPoint x: 776, endPoint y: 324, distance: 110.4
click at [776, 324] on div at bounding box center [840, 281] width 469 height 349
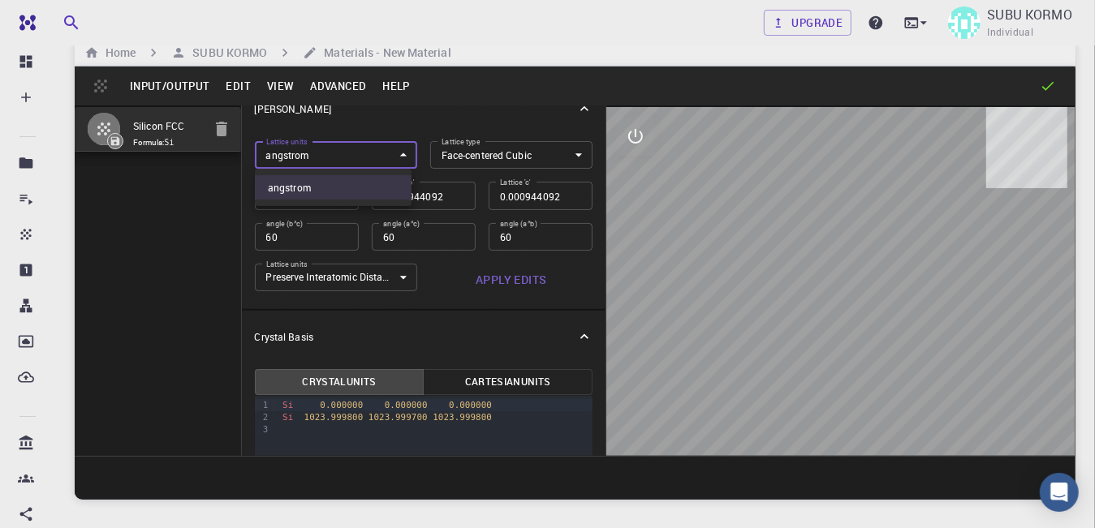
click at [327, 155] on body "Free Dashboard Create New Job New Material Create Material Upload File Import f…" at bounding box center [547, 301] width 1095 height 652
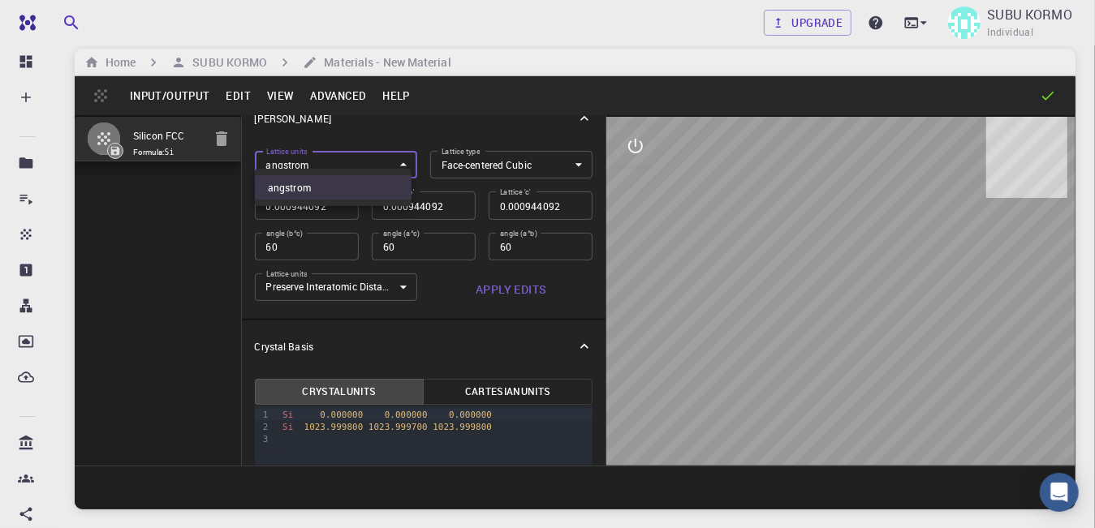
scroll to position [0, 0]
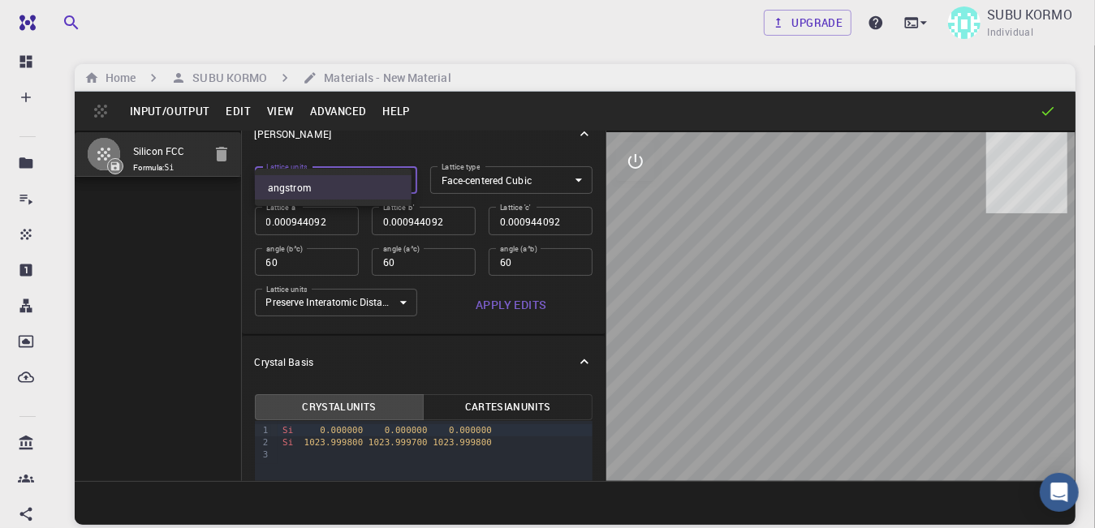
click at [337, 112] on div at bounding box center [547, 264] width 1095 height 528
click at [404, 108] on button "Help" at bounding box center [396, 111] width 44 height 26
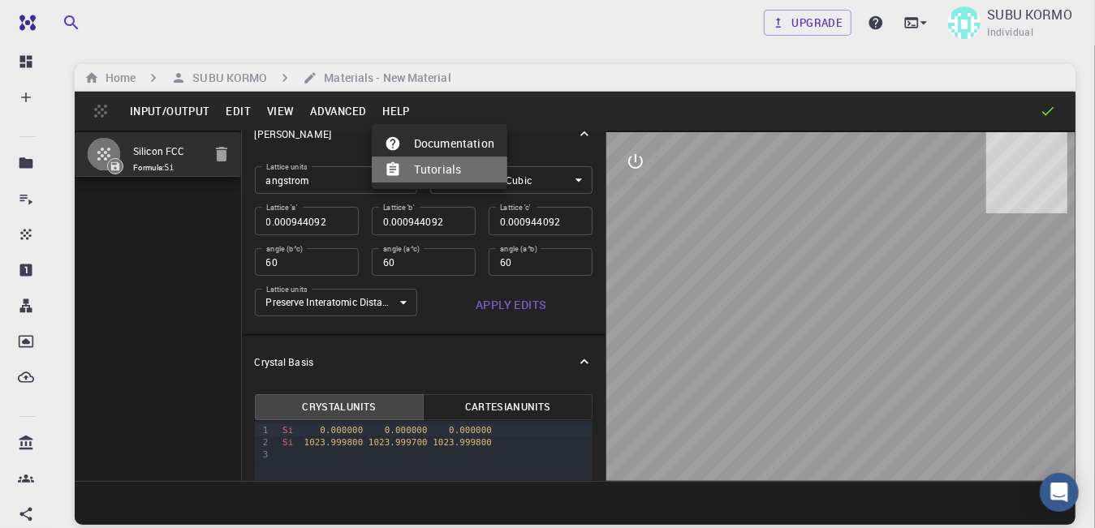
click at [427, 178] on li "Tutorials" at bounding box center [440, 170] width 136 height 26
click at [395, 118] on button "Help" at bounding box center [396, 111] width 44 height 26
click at [464, 162] on li "Tutorials" at bounding box center [440, 170] width 136 height 26
